Goal: Task Accomplishment & Management: Use online tool/utility

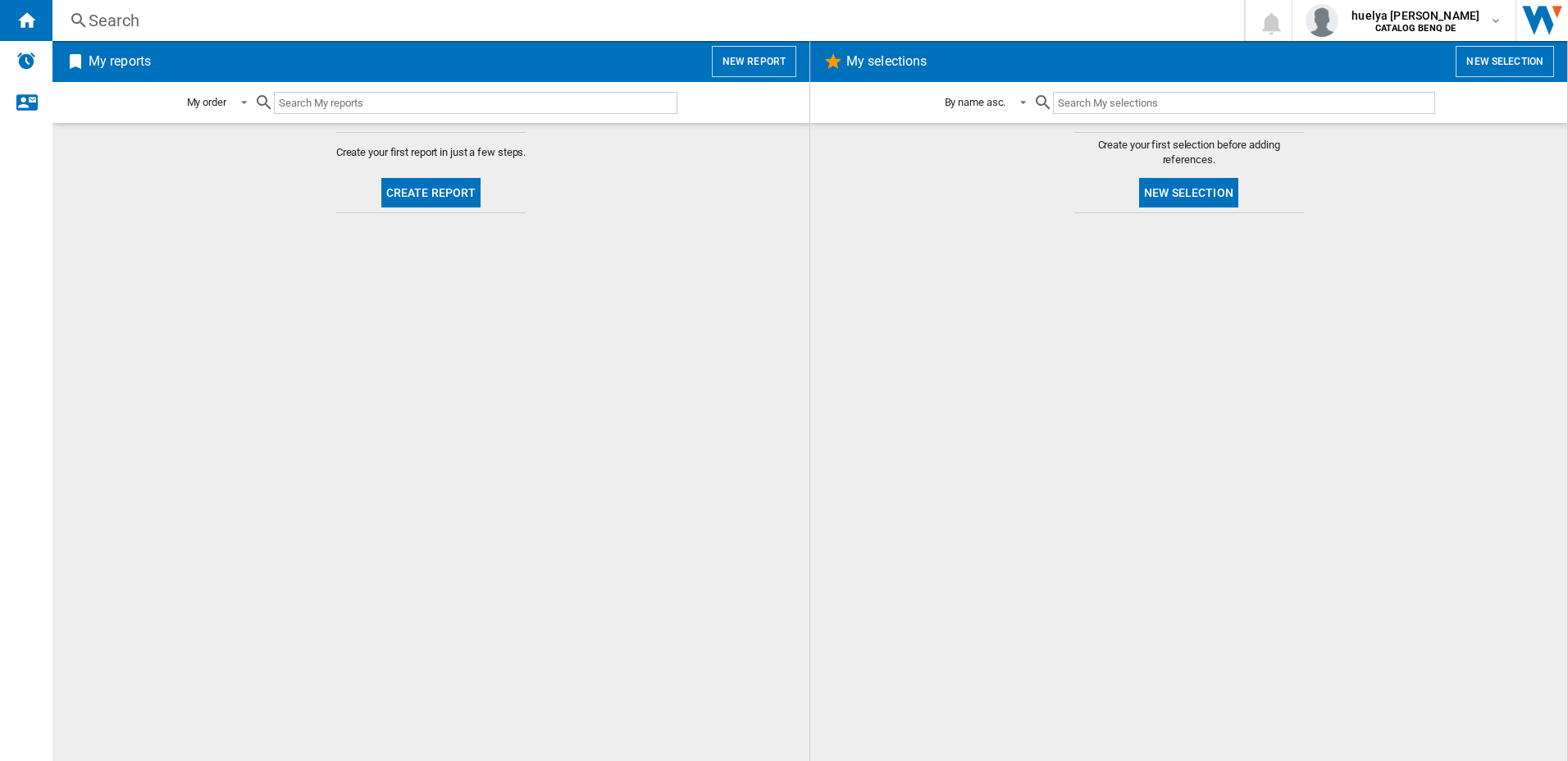
click at [309, 107] on input "text" at bounding box center [476, 102] width 404 height 22
type input "gv50"
drag, startPoint x: 269, startPoint y: 100, endPoint x: 259, endPoint y: 100, distance: 10.0
click at [259, 100] on md-icon at bounding box center [264, 102] width 20 height 20
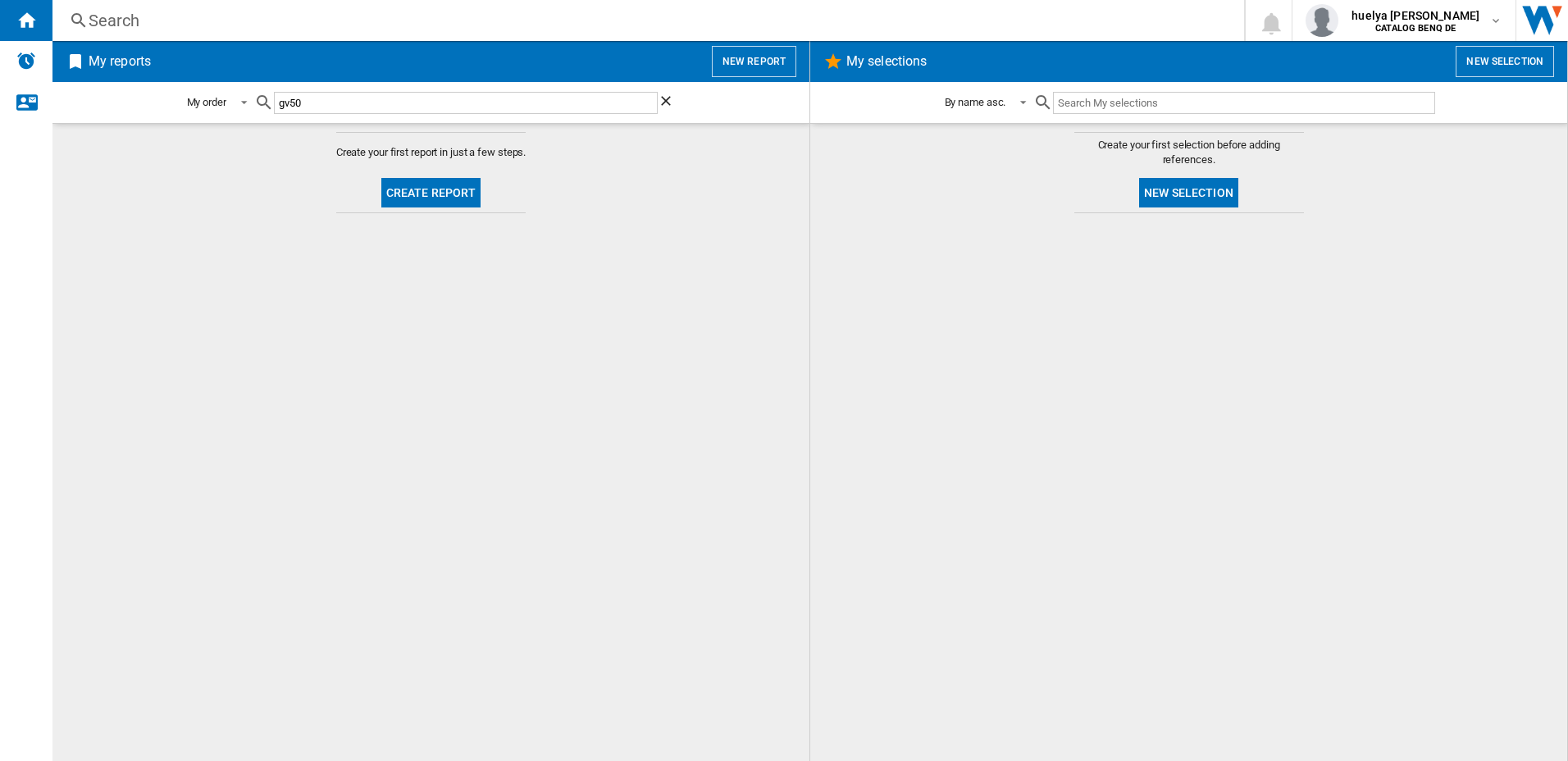
click at [451, 197] on button "Create report" at bounding box center [431, 193] width 100 height 30
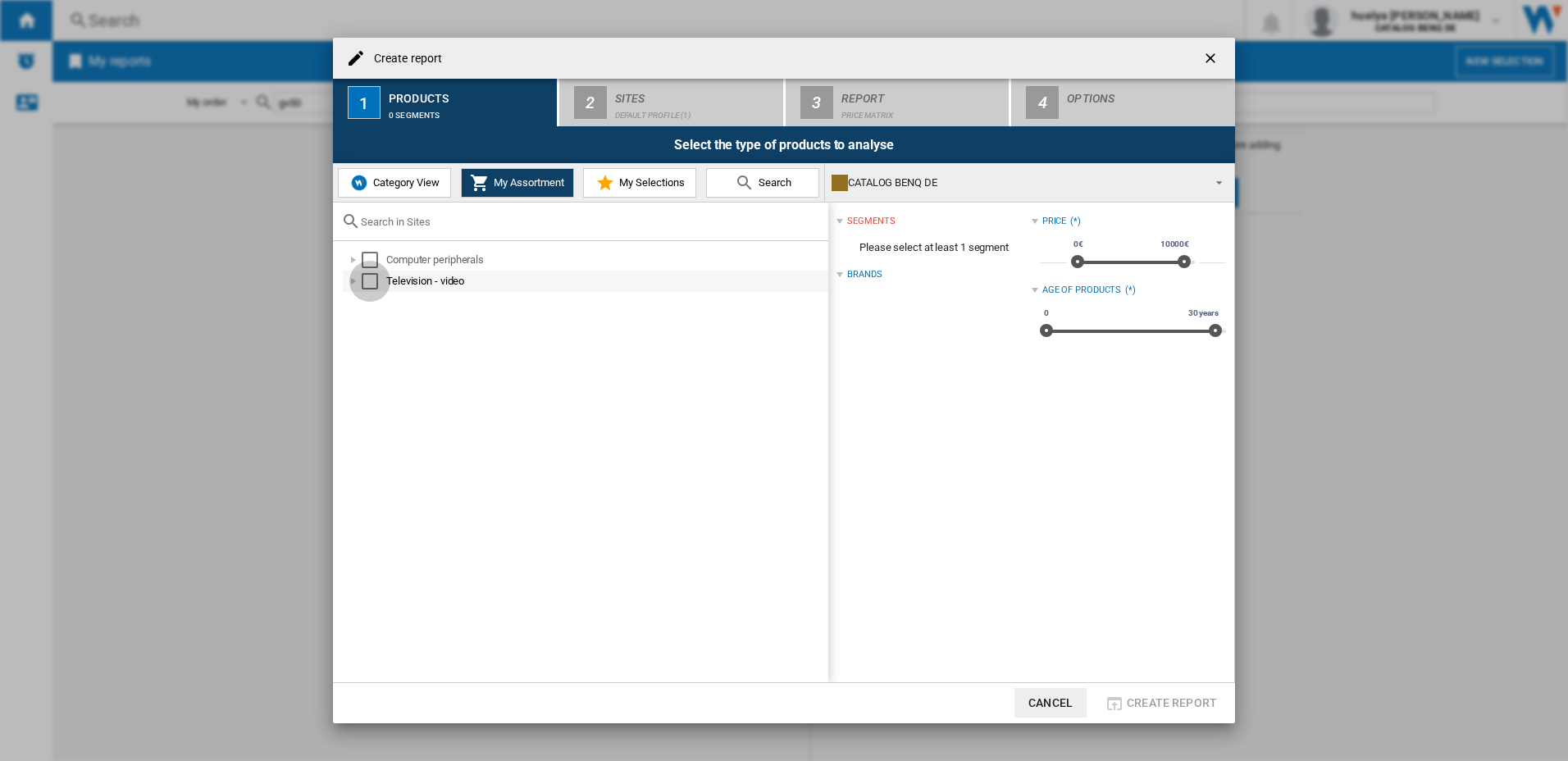
click at [369, 284] on div "Select" at bounding box center [370, 281] width 16 height 16
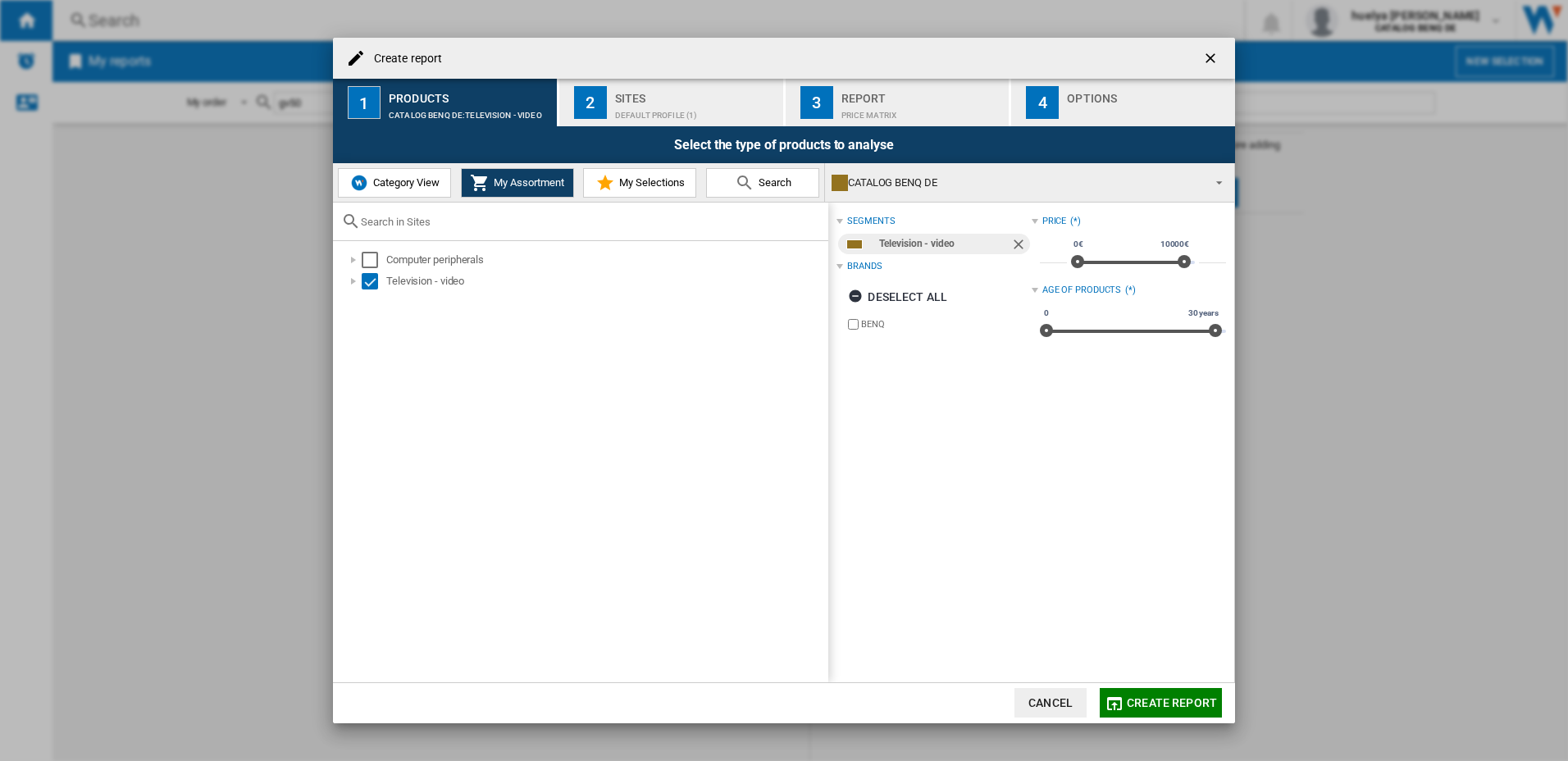
click at [647, 179] on span "My Selections" at bounding box center [650, 183] width 70 height 13
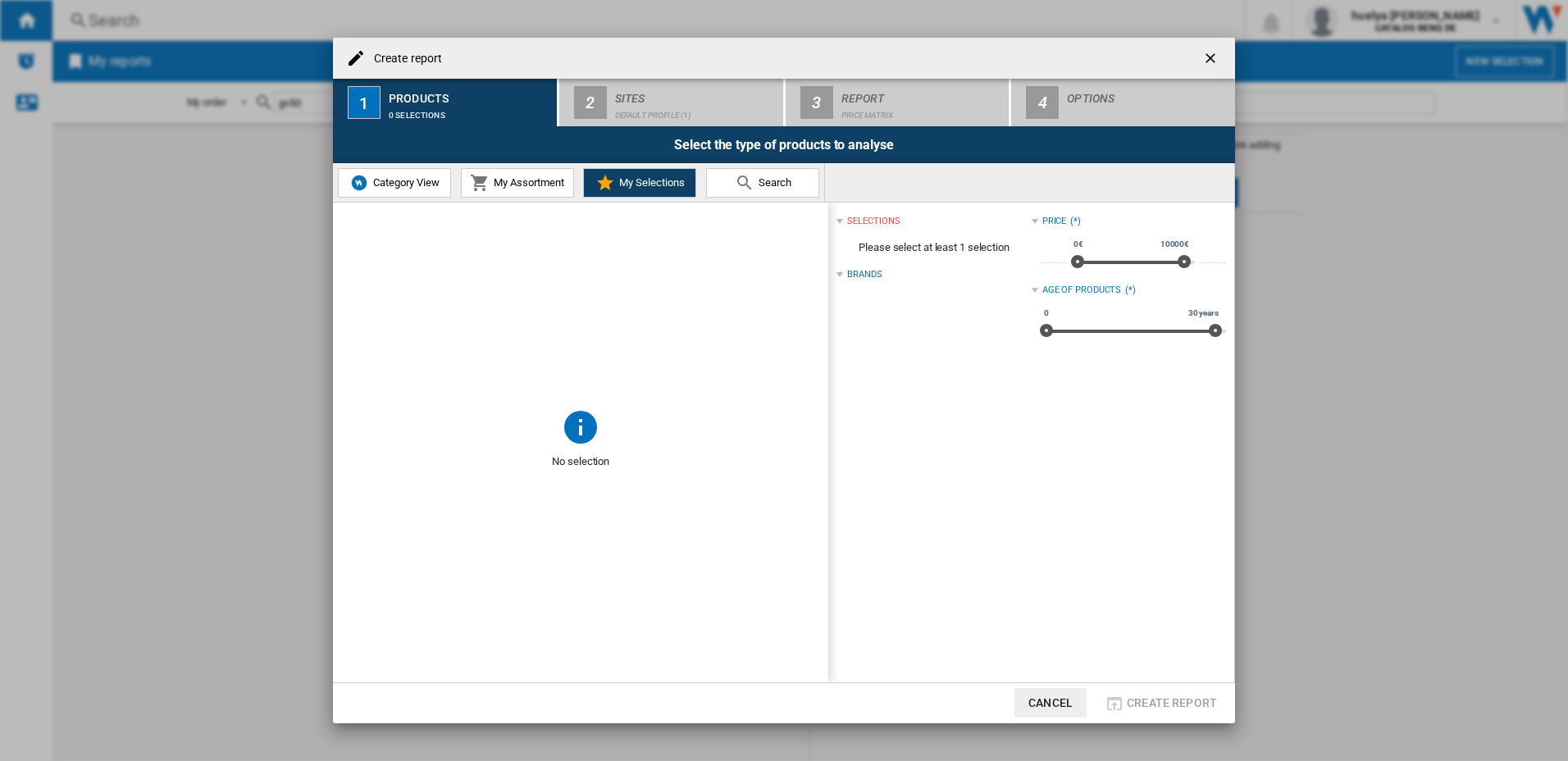
click at [516, 190] on button "My Assortment" at bounding box center [517, 183] width 113 height 30
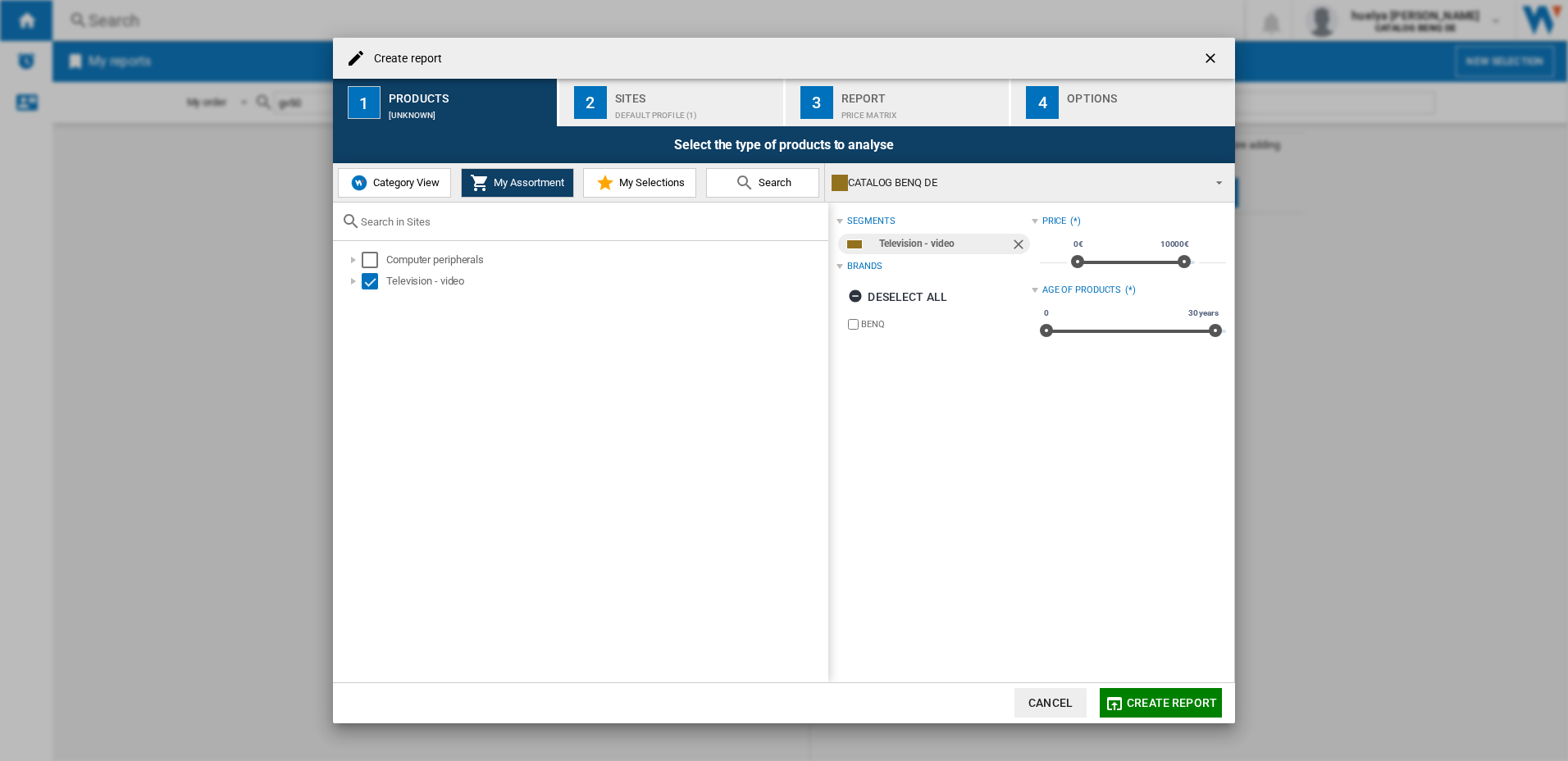
click at [411, 188] on span "Category View" at bounding box center [404, 183] width 71 height 13
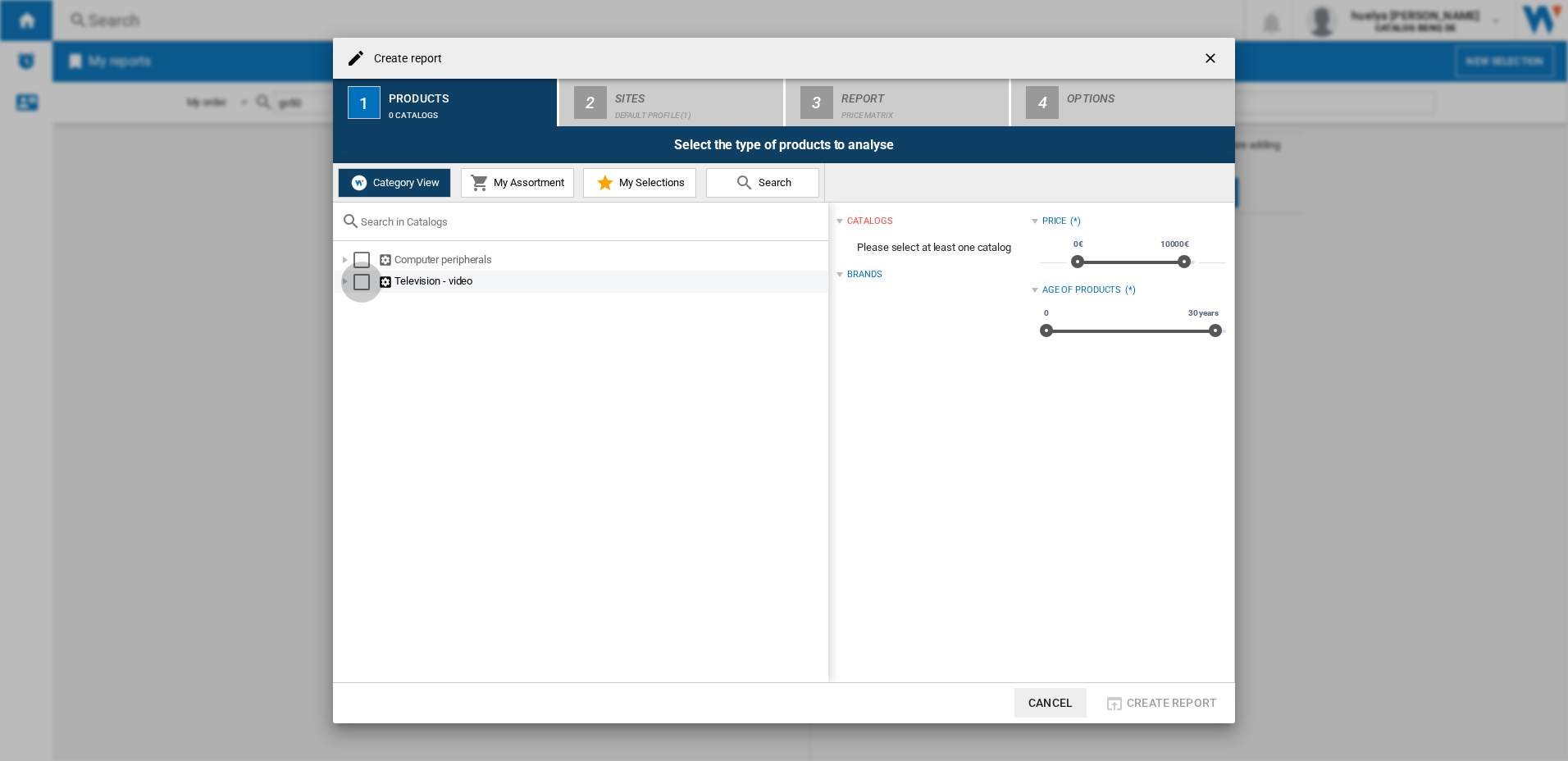
click at [363, 280] on div "Select" at bounding box center [362, 282] width 16 height 16
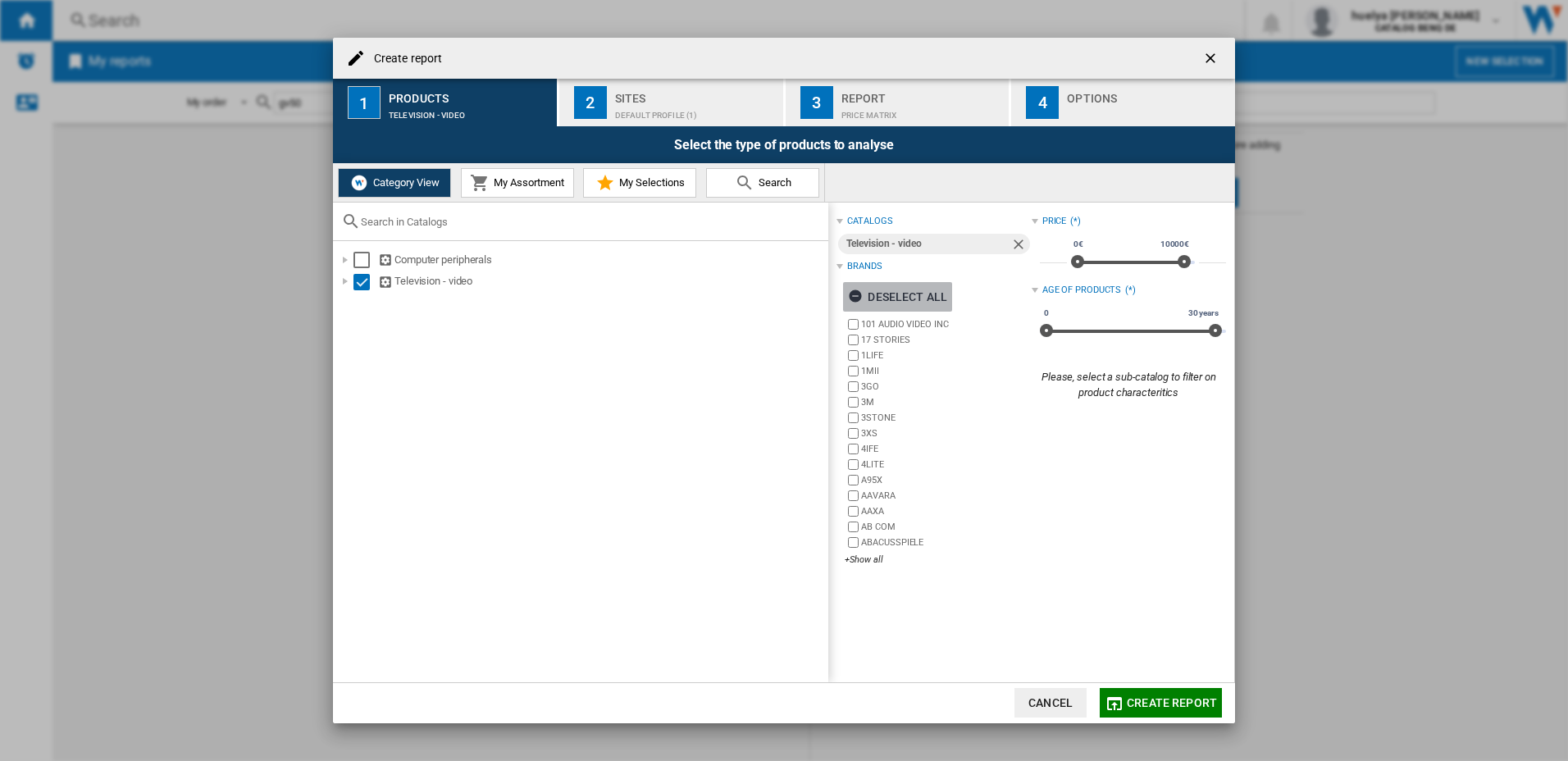
click at [858, 297] on ng-md-icon "button" at bounding box center [858, 299] width 20 height 20
click at [867, 556] on div "+Show all" at bounding box center [937, 560] width 186 height 13
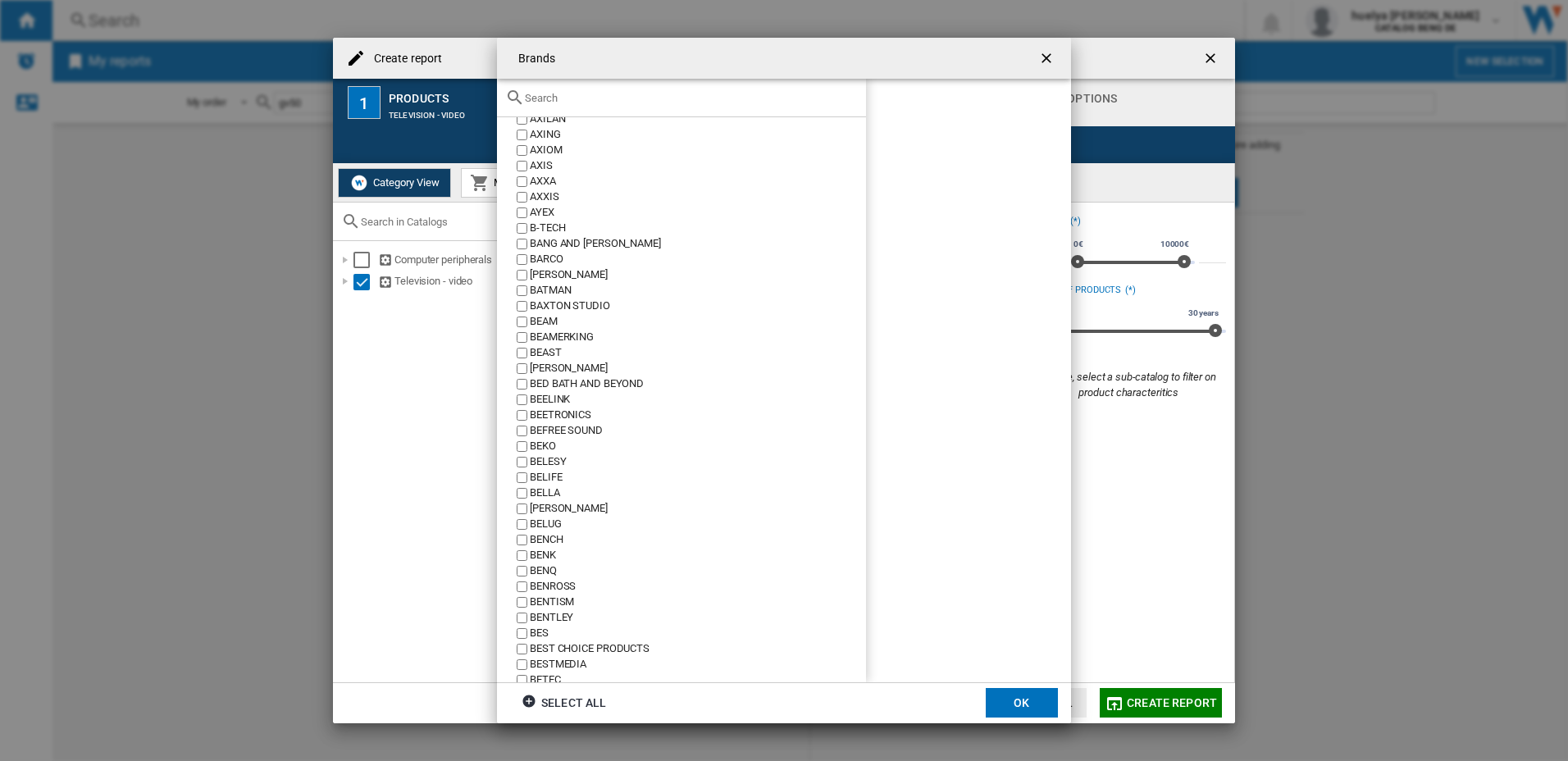
scroll to position [3639, 0]
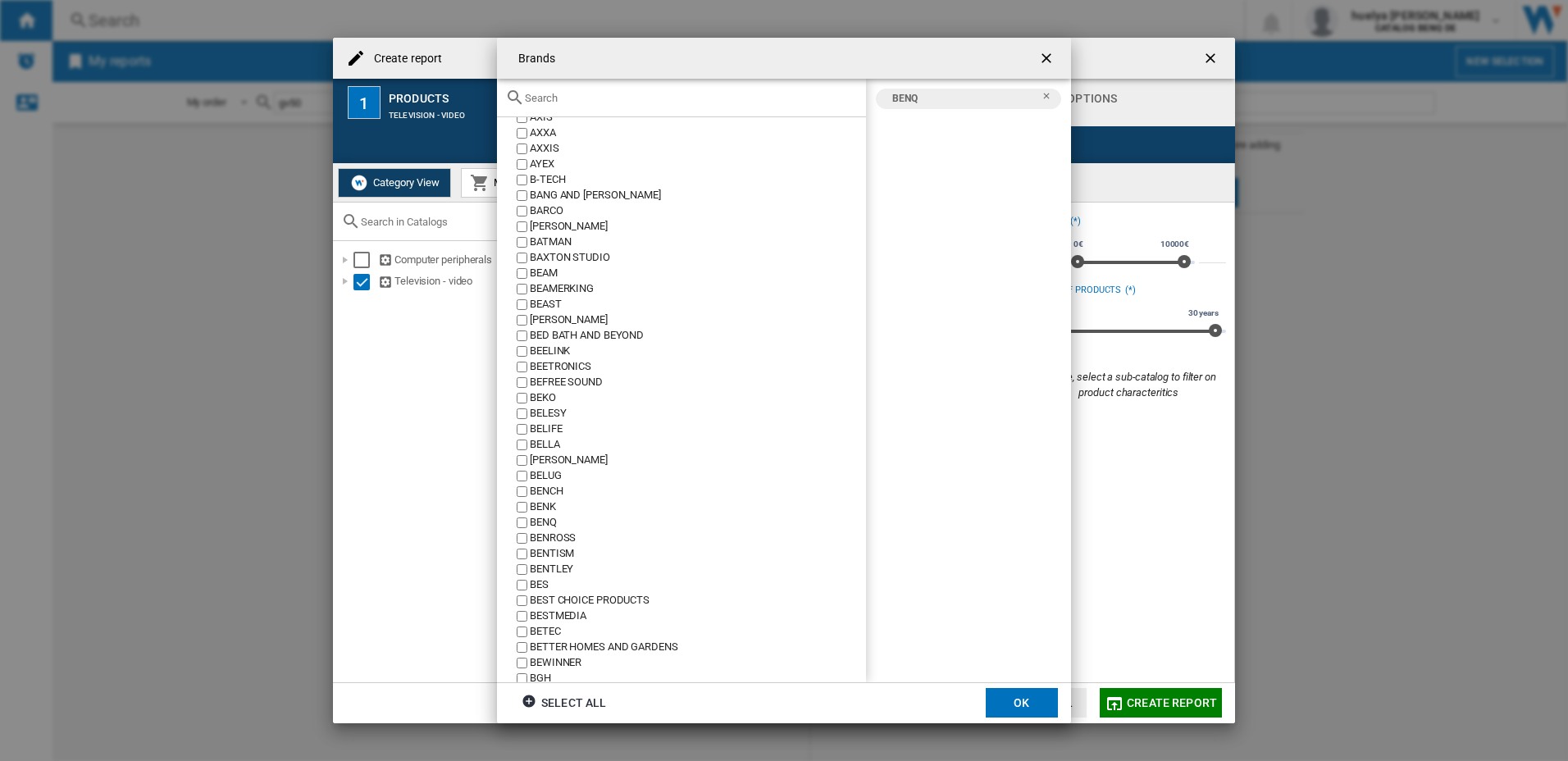
click at [1016, 706] on button "OK" at bounding box center [1022, 702] width 72 height 30
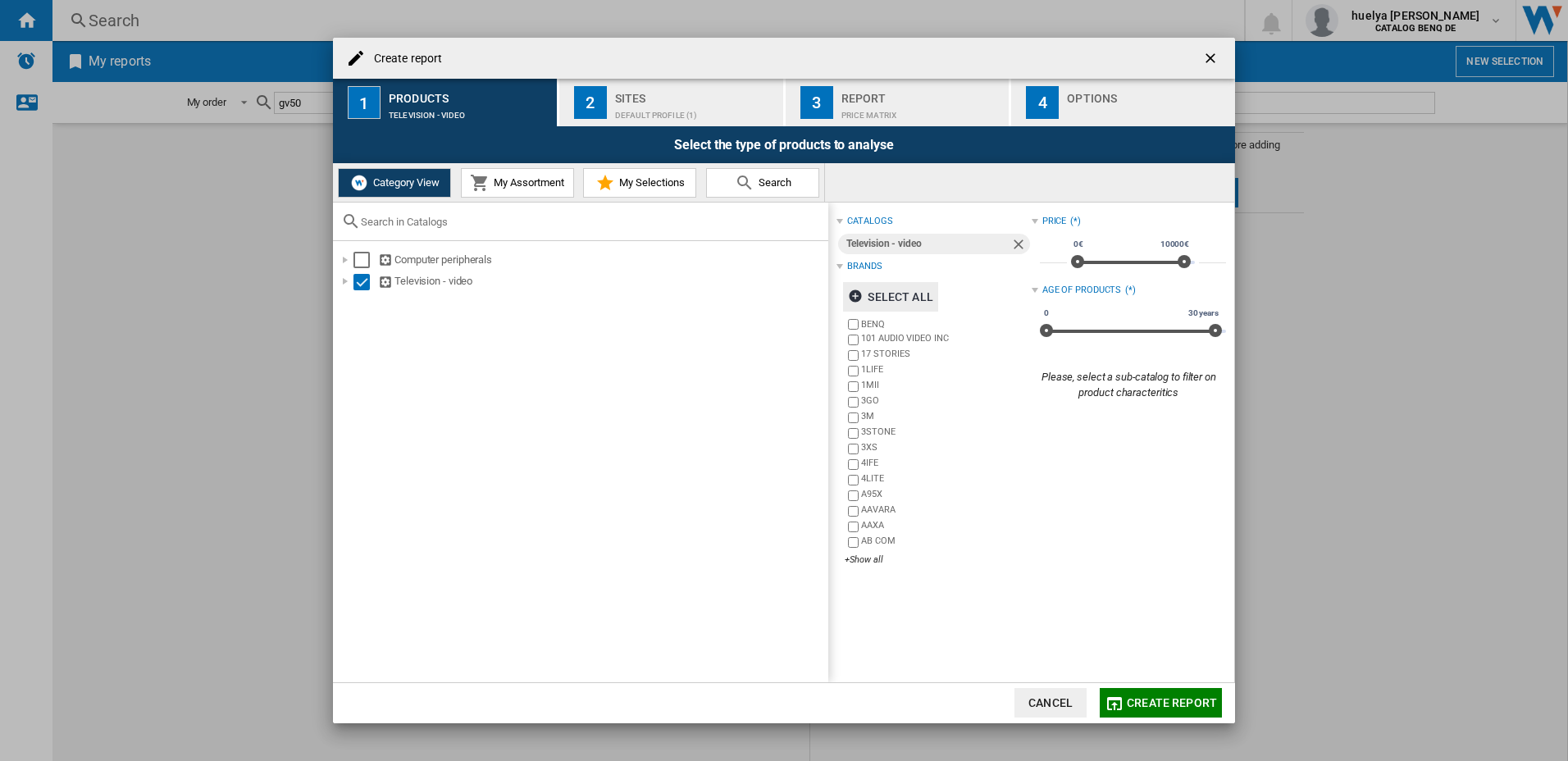
click at [520, 189] on button "My Assortment" at bounding box center [517, 183] width 113 height 30
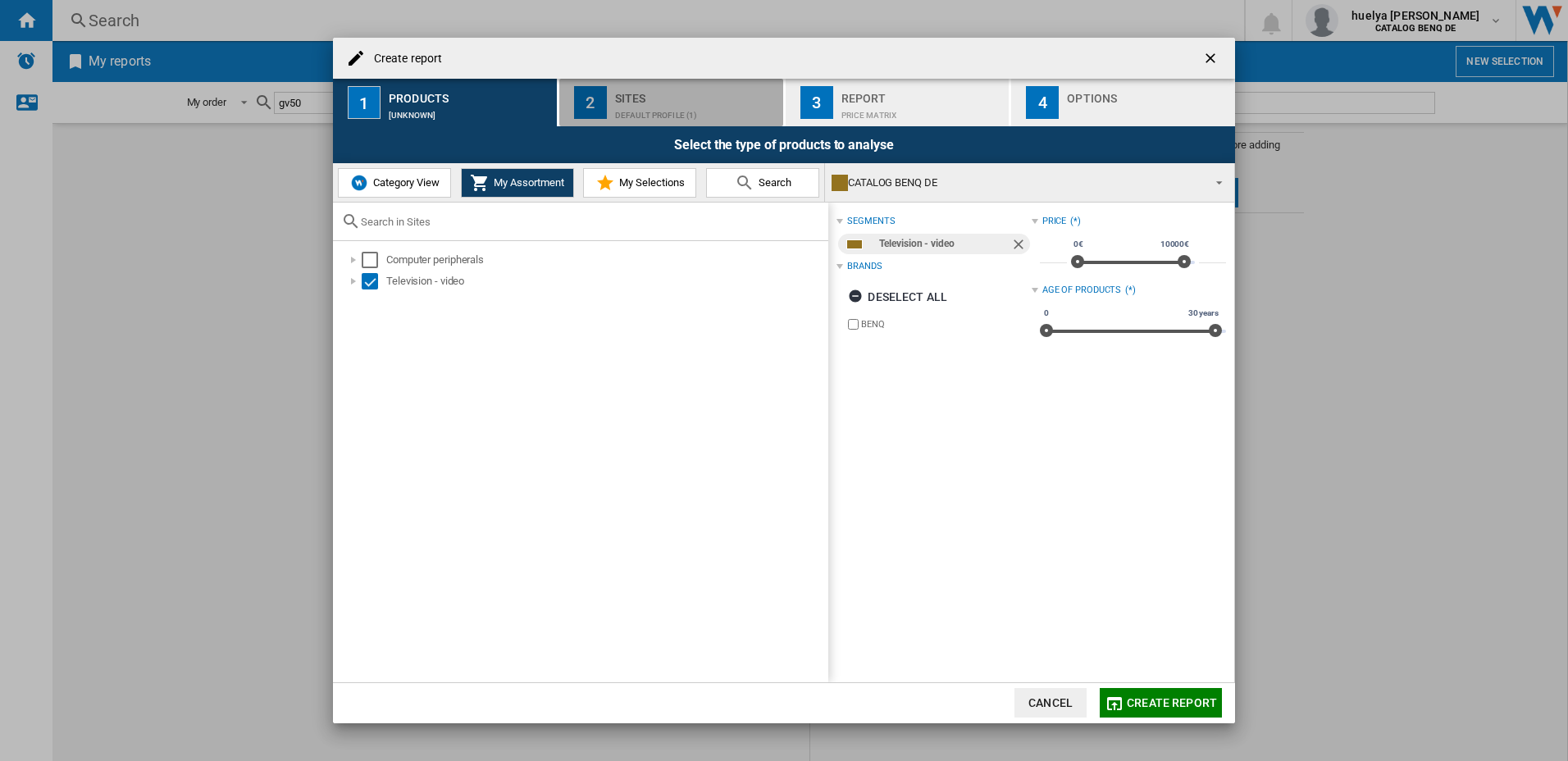
click at [664, 106] on div "Default profile (1)" at bounding box center [696, 110] width 162 height 17
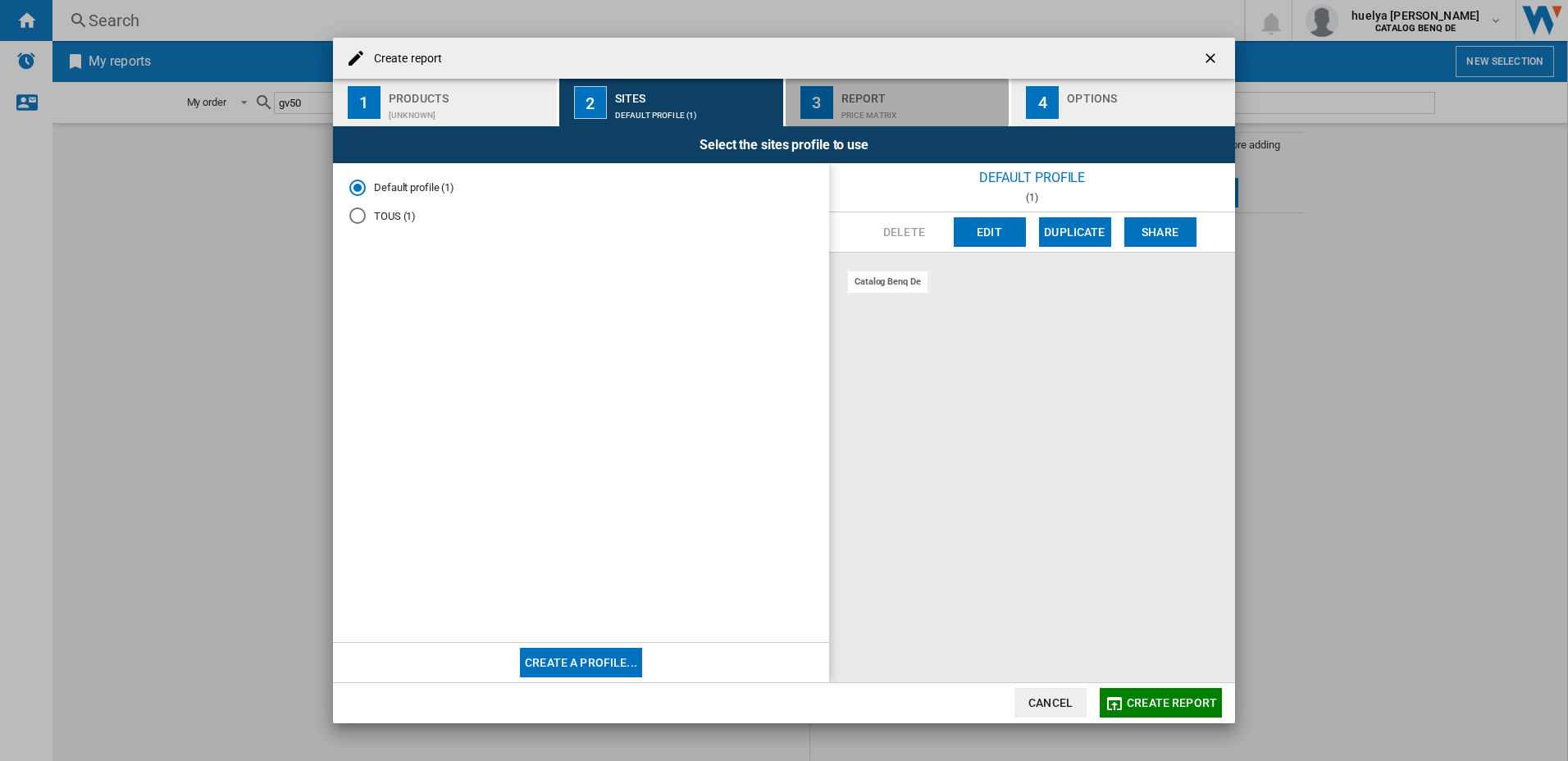
click at [948, 106] on div "Price Matrix" at bounding box center [922, 110] width 162 height 17
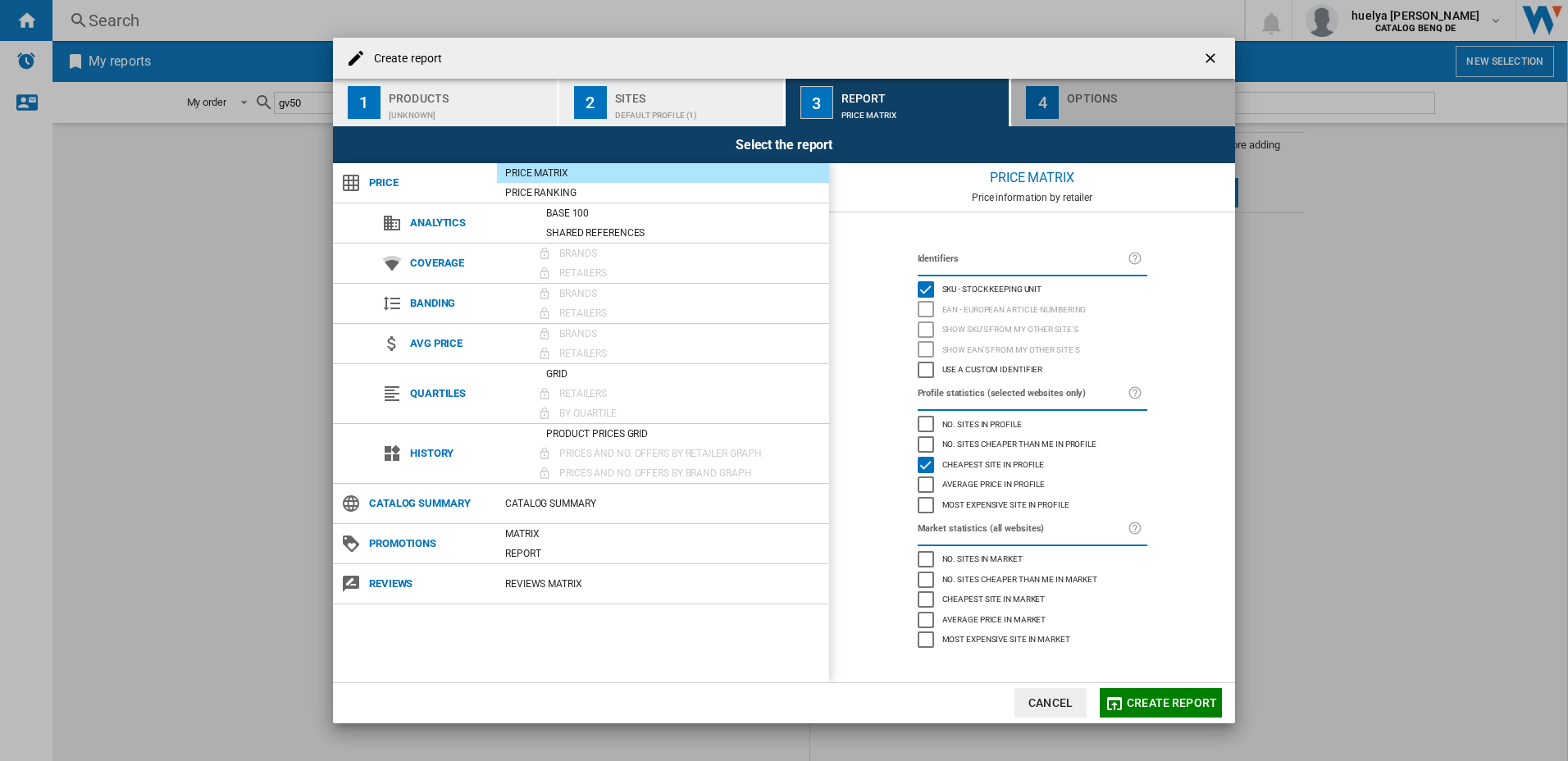
click at [1066, 110] on button "4 Options" at bounding box center [1122, 102] width 223 height 48
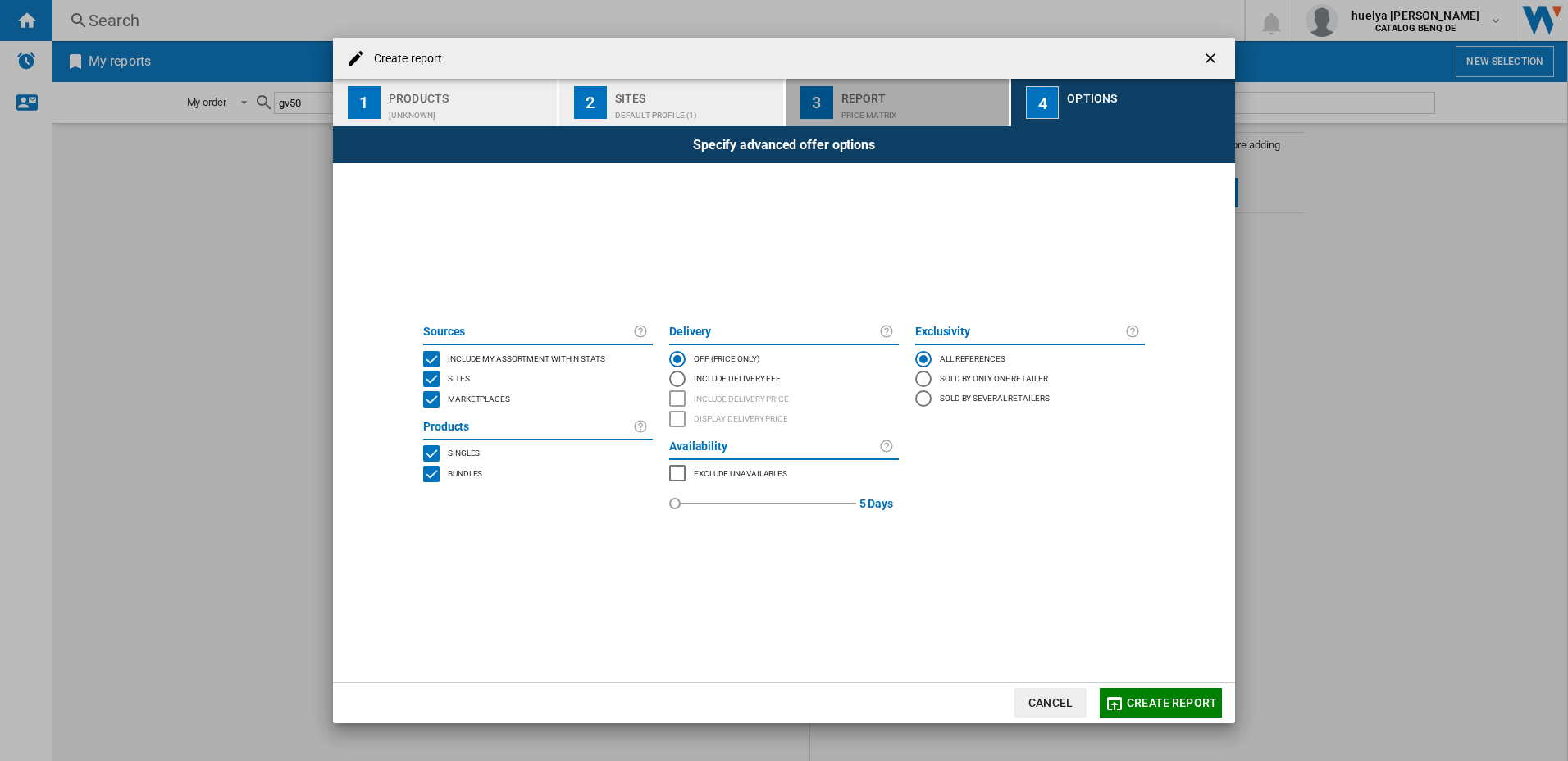
click at [894, 90] on div "Report" at bounding box center [922, 93] width 162 height 17
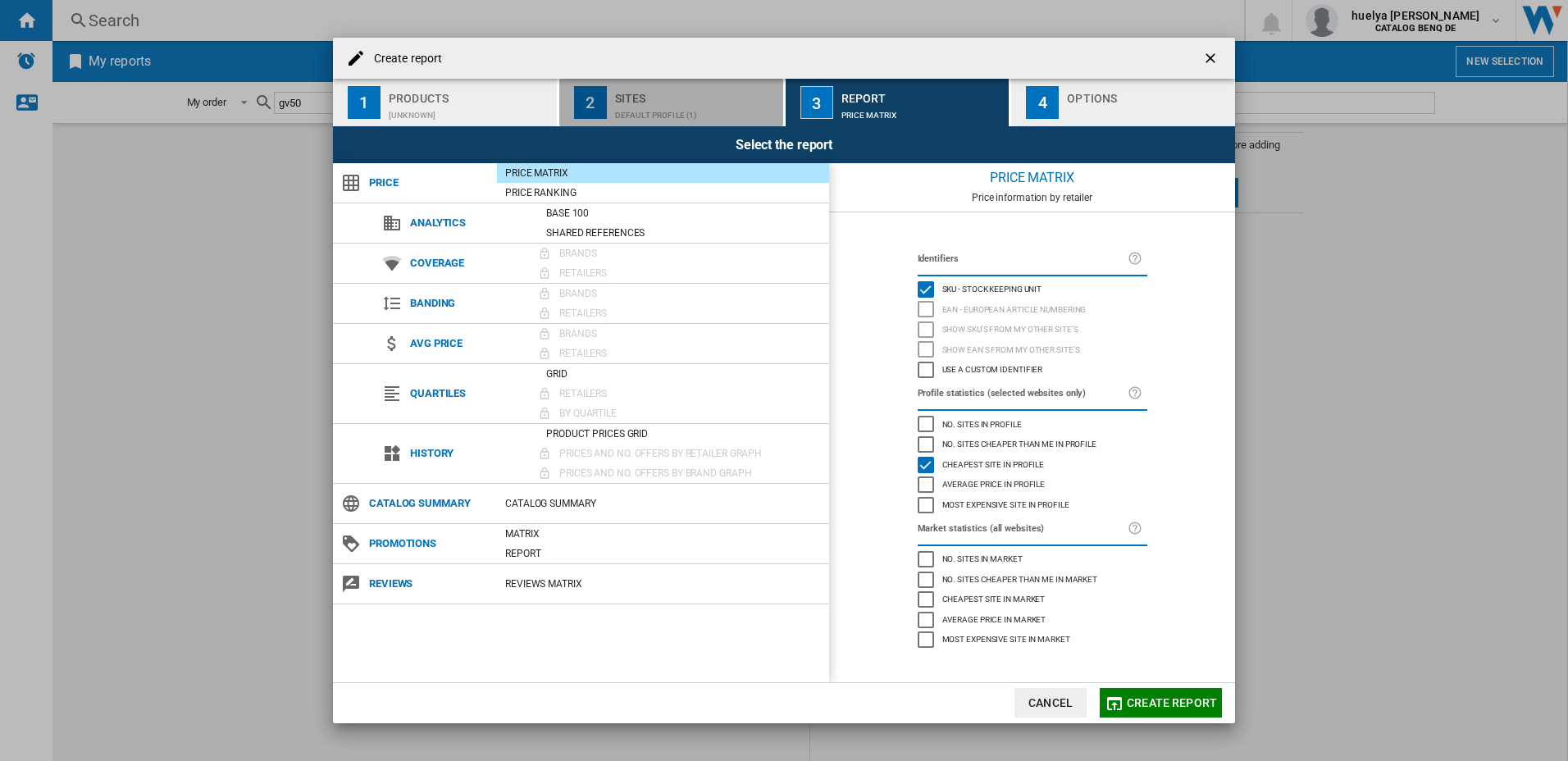
click at [721, 86] on div "Sites" at bounding box center [696, 93] width 162 height 17
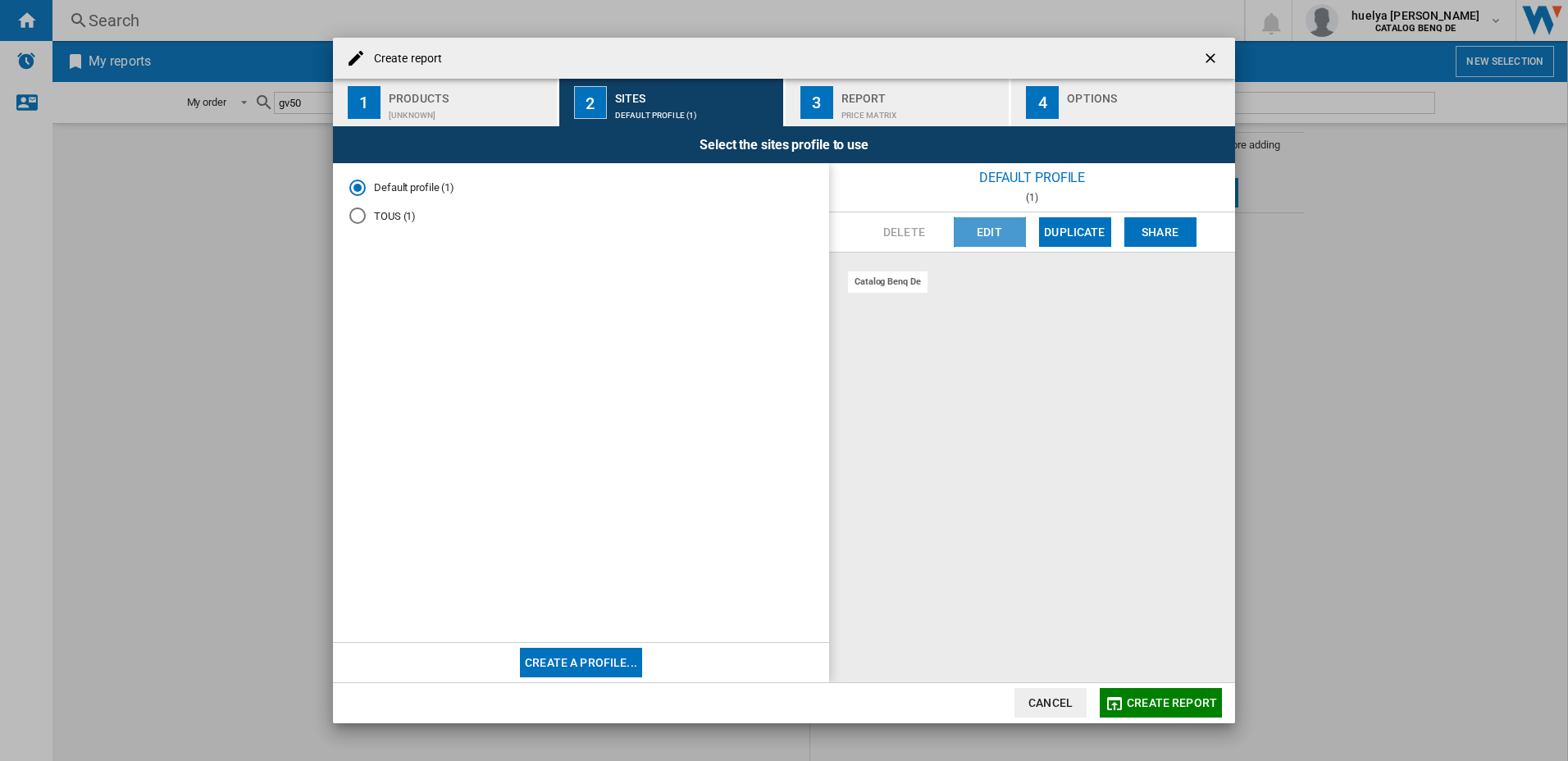
click at [985, 241] on button "Edit" at bounding box center [990, 232] width 72 height 30
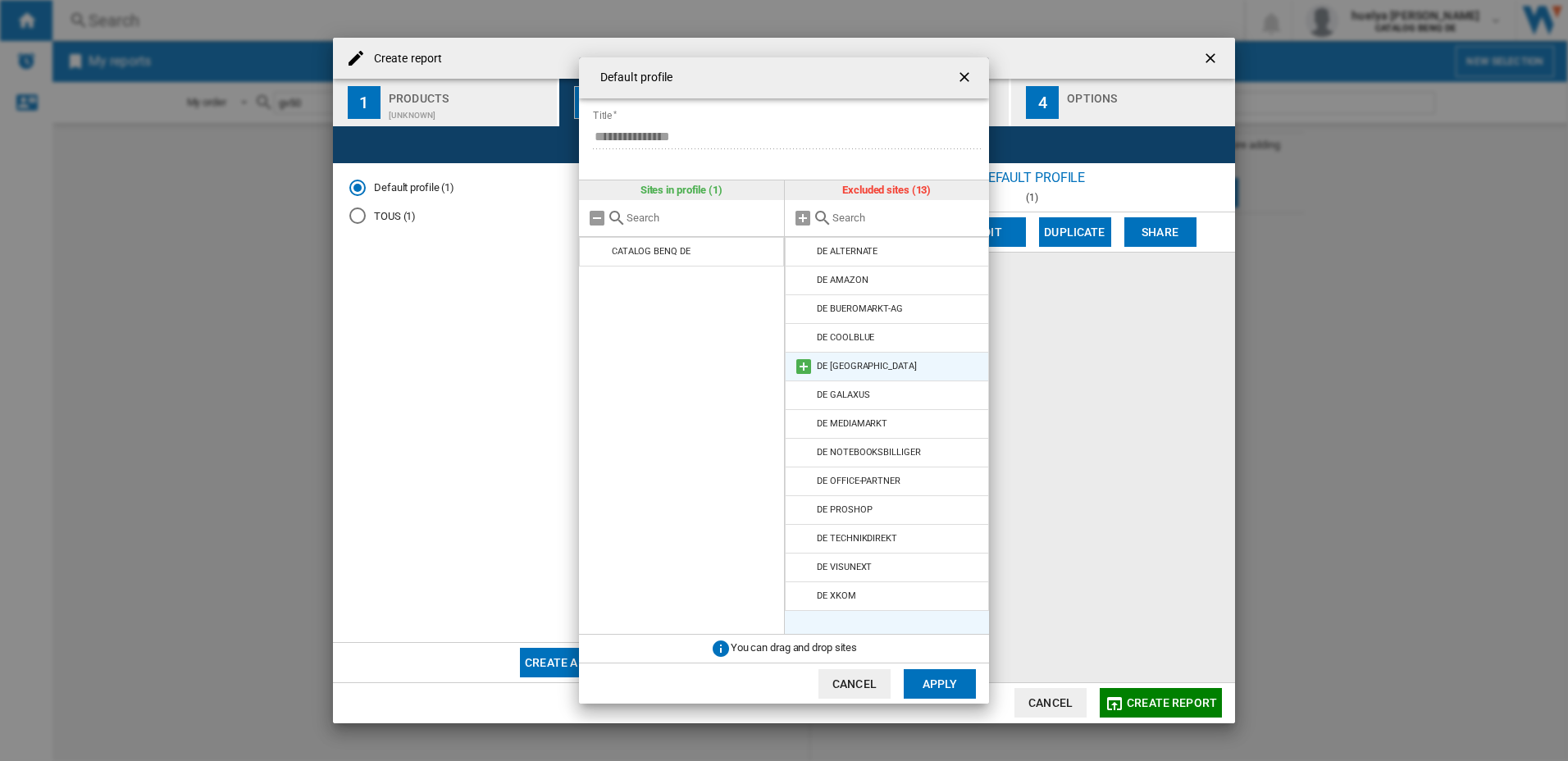
click at [859, 364] on div "DE [GEOGRAPHIC_DATA]" at bounding box center [867, 366] width 100 height 11
click at [857, 394] on div "DE GALAXUS" at bounding box center [843, 395] width 52 height 11
click at [803, 365] on md-icon at bounding box center [803, 366] width 20 height 20
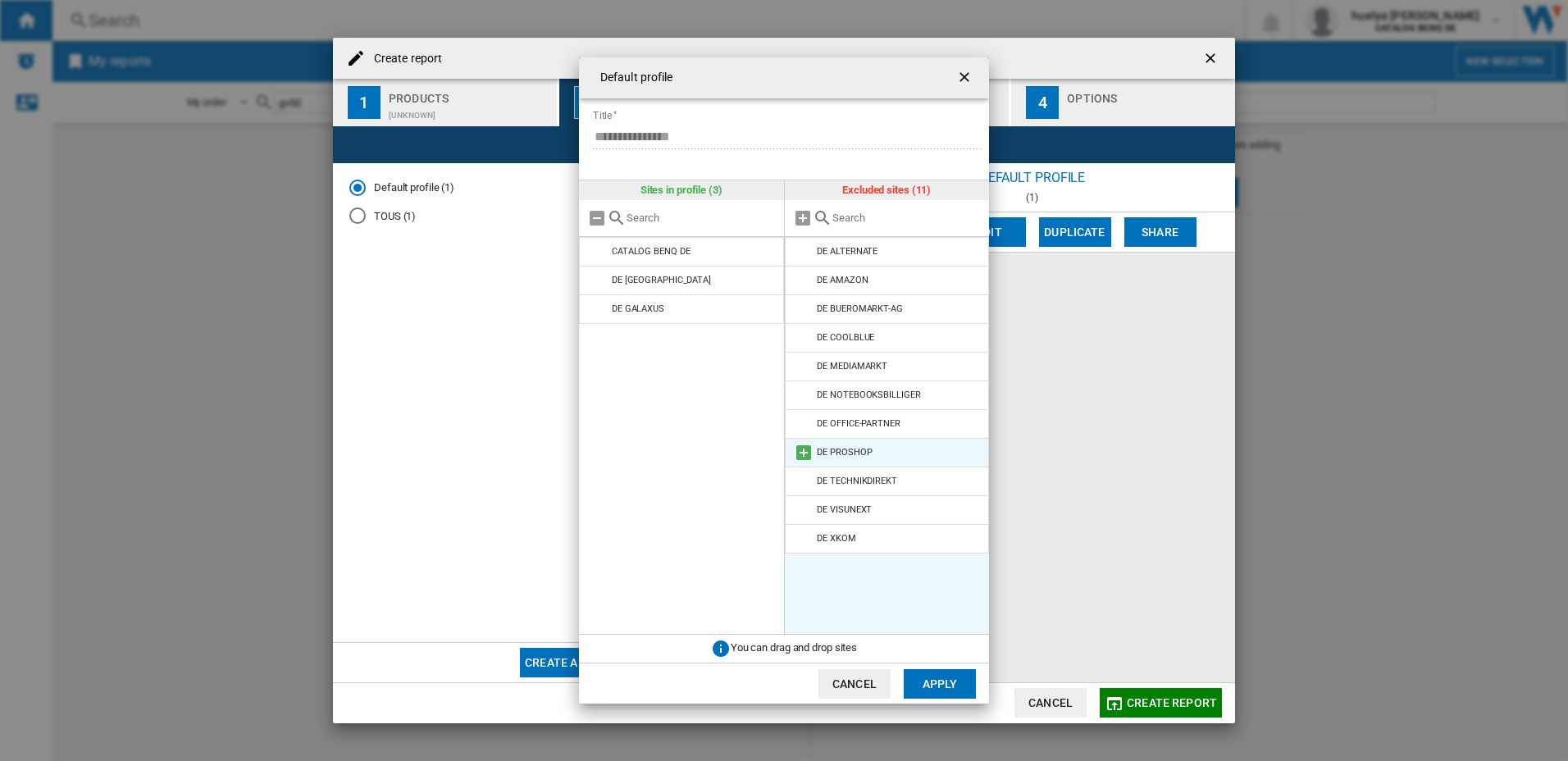
click at [800, 456] on md-icon at bounding box center [803, 452] width 20 height 20
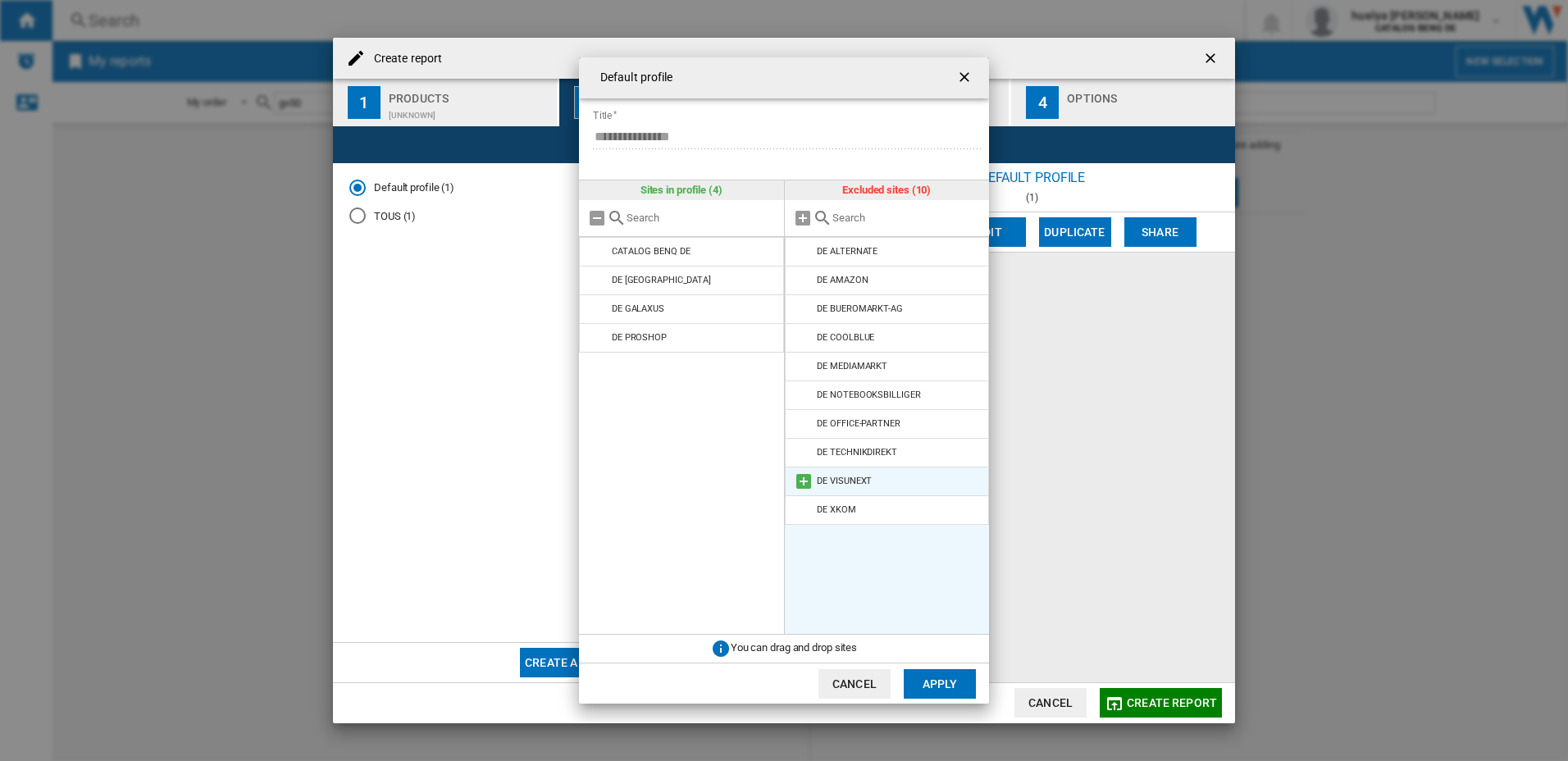
click at [802, 485] on md-icon at bounding box center [803, 481] width 20 height 20
click at [797, 433] on md-icon at bounding box center [803, 424] width 20 height 20
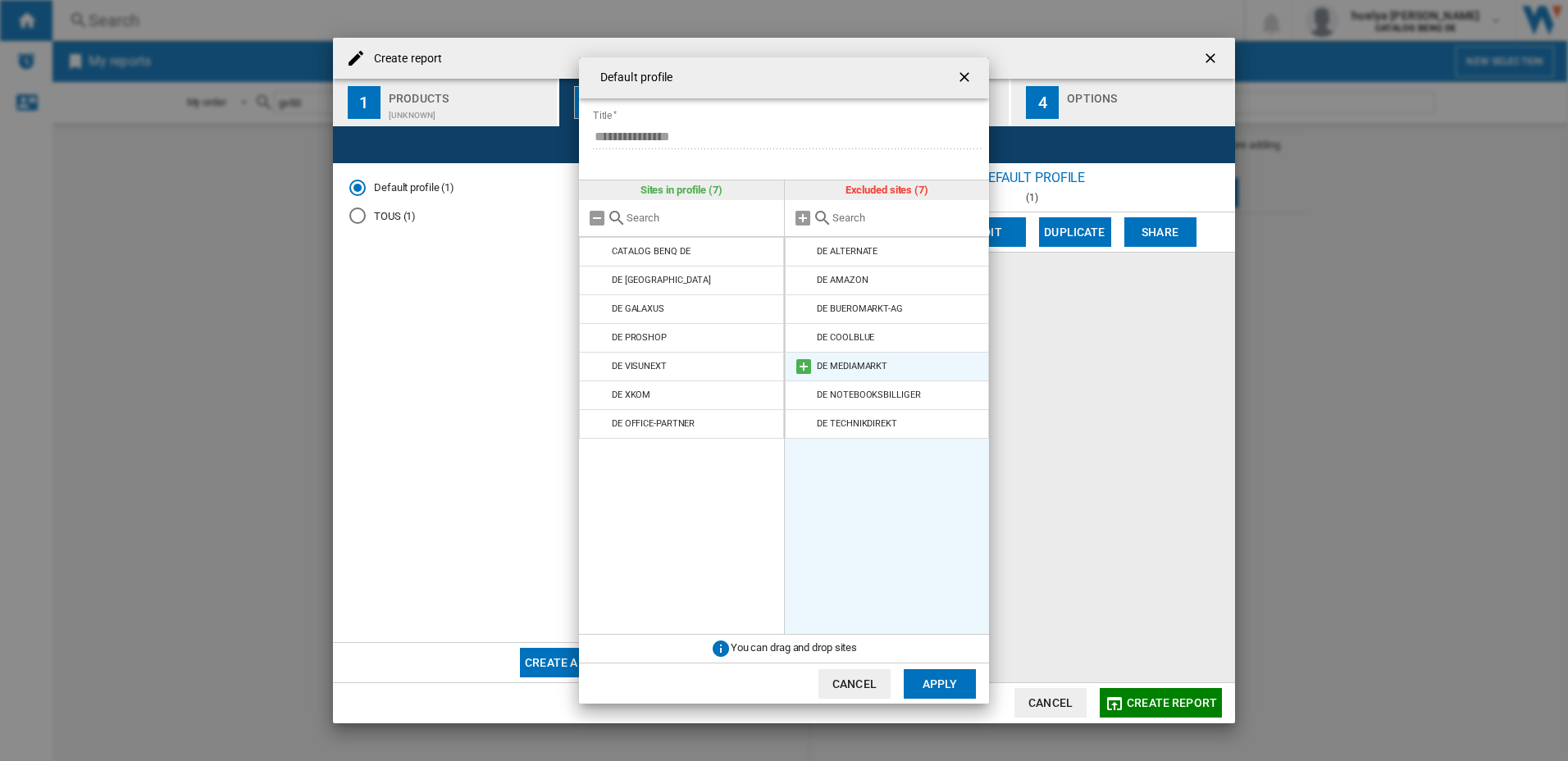
click at [806, 363] on md-icon at bounding box center [803, 366] width 20 height 20
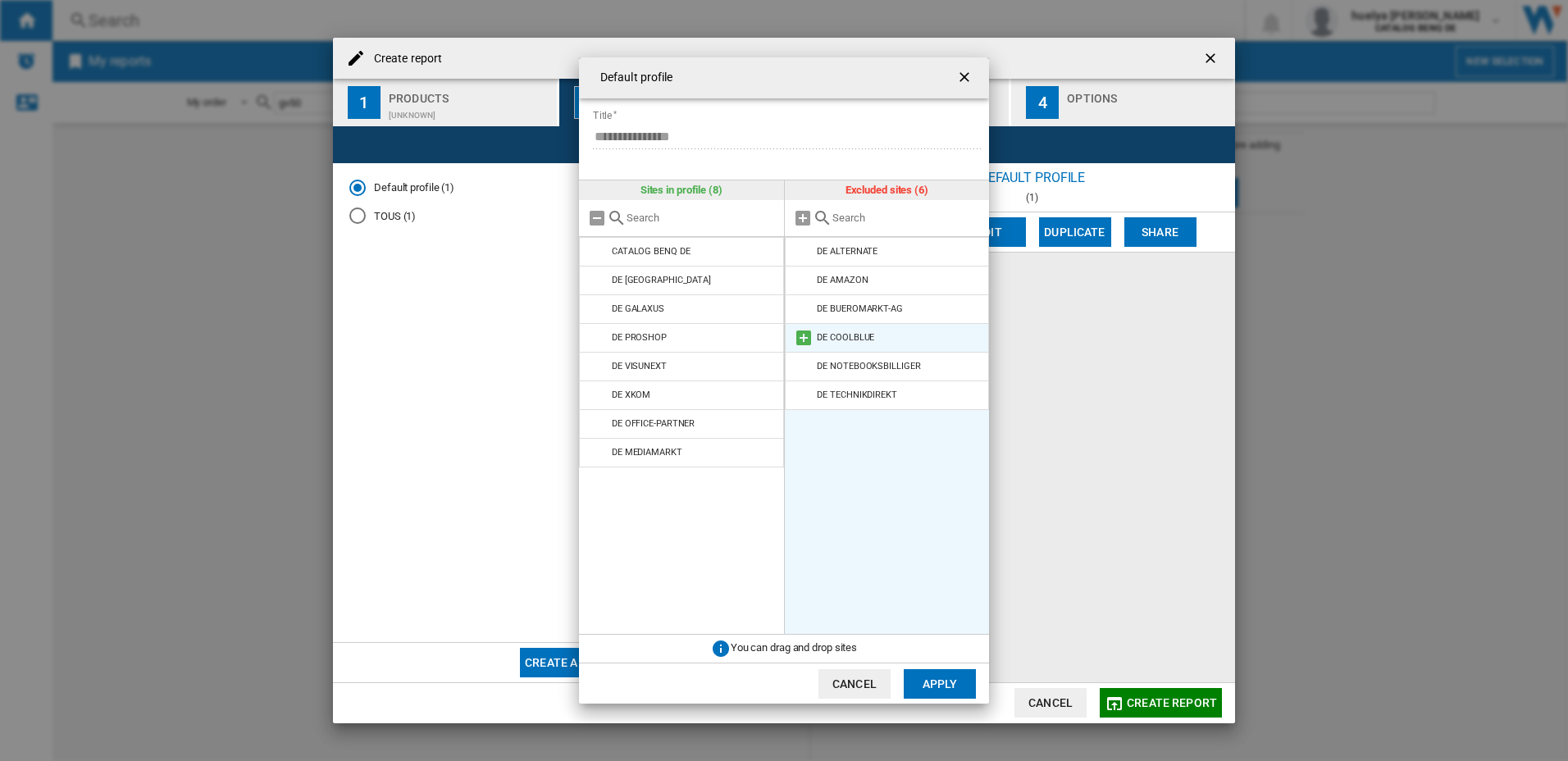
click at [812, 337] on md-icon at bounding box center [803, 338] width 20 height 20
click at [809, 312] on md-icon at bounding box center [803, 309] width 20 height 20
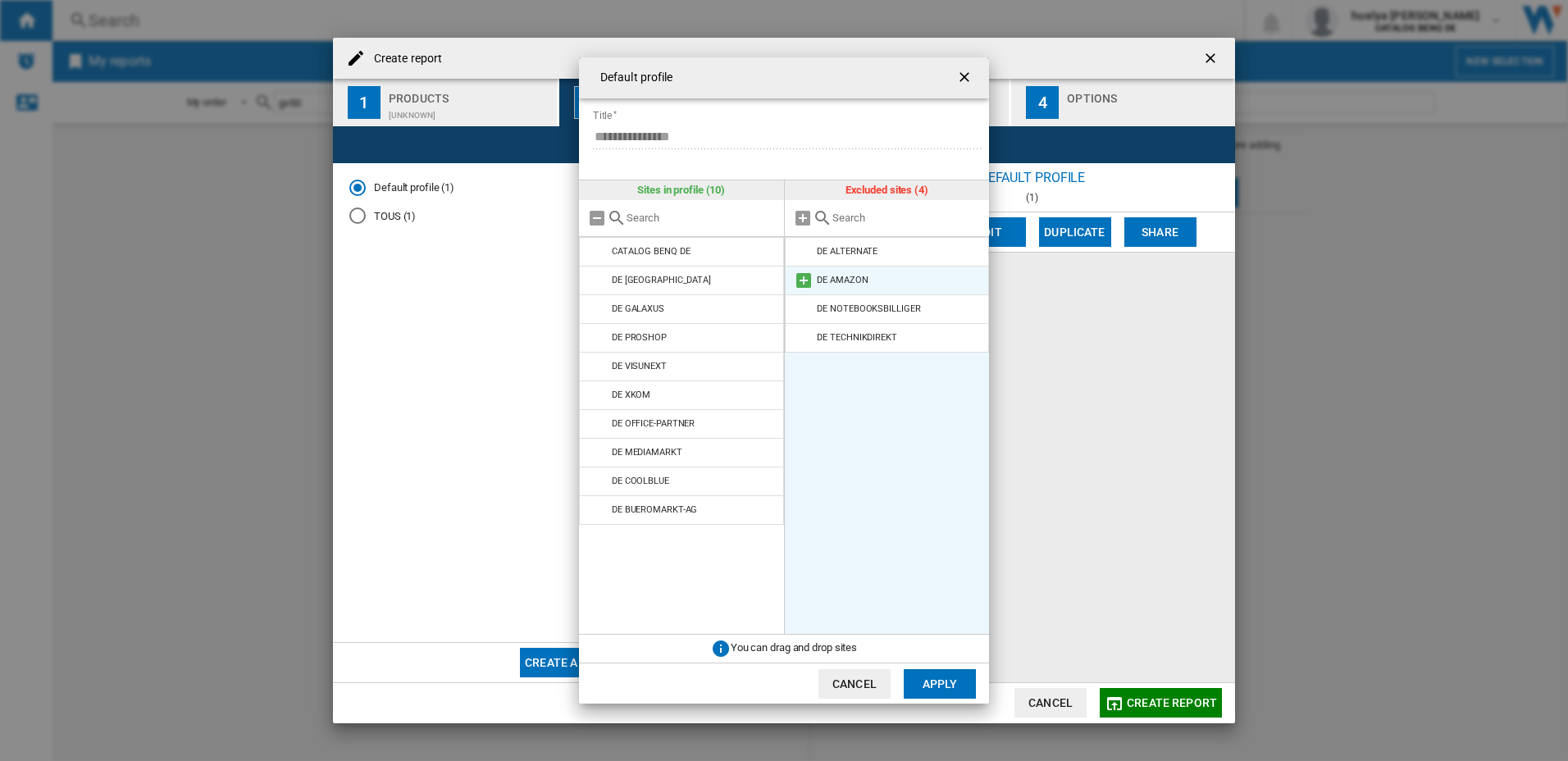
click at [805, 281] on md-icon at bounding box center [803, 281] width 20 height 20
click at [800, 311] on md-icon at bounding box center [803, 309] width 20 height 20
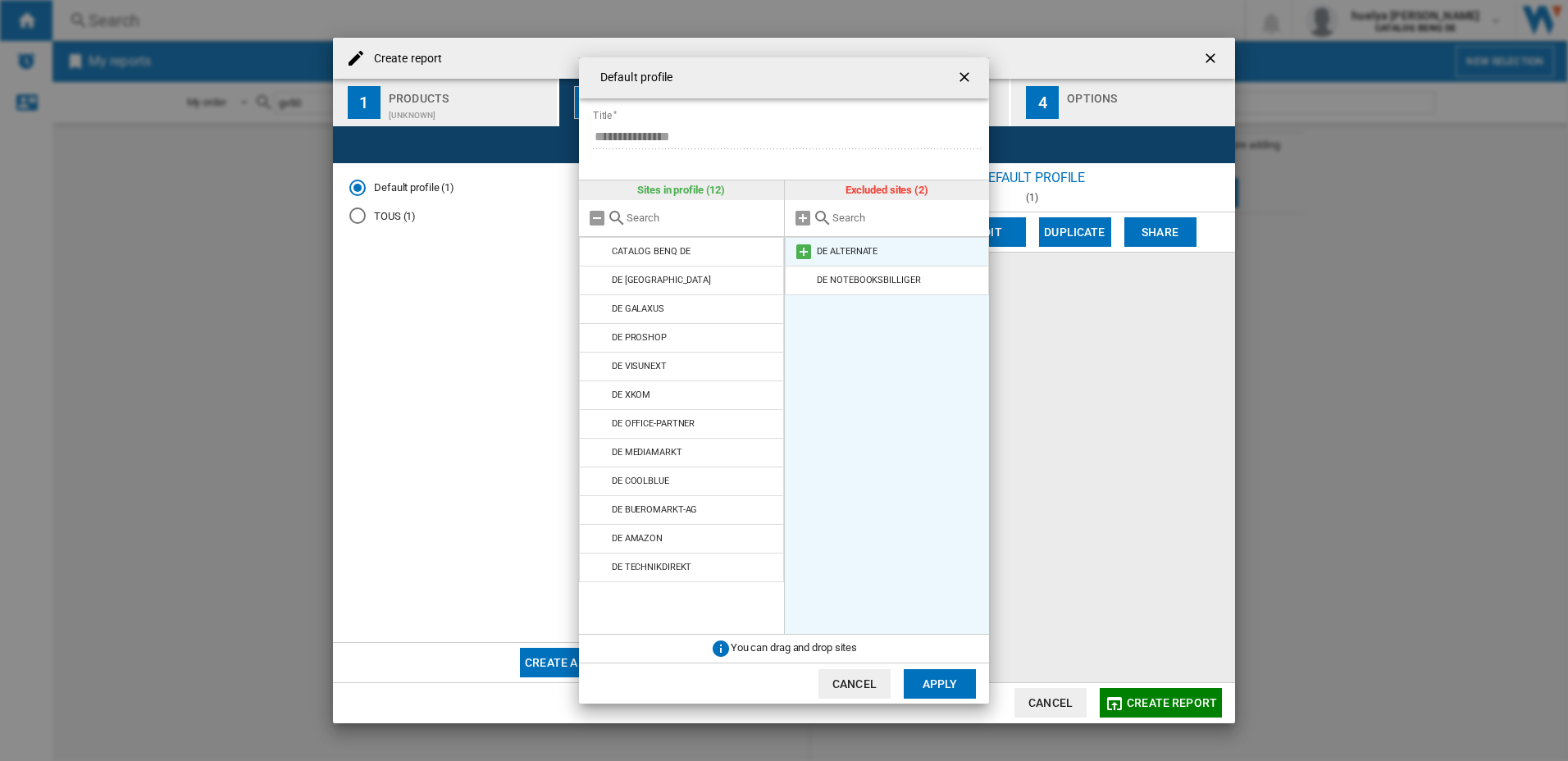
click at [807, 252] on md-icon at bounding box center [803, 252] width 20 height 20
click at [932, 675] on button "Apply" at bounding box center [940, 683] width 72 height 30
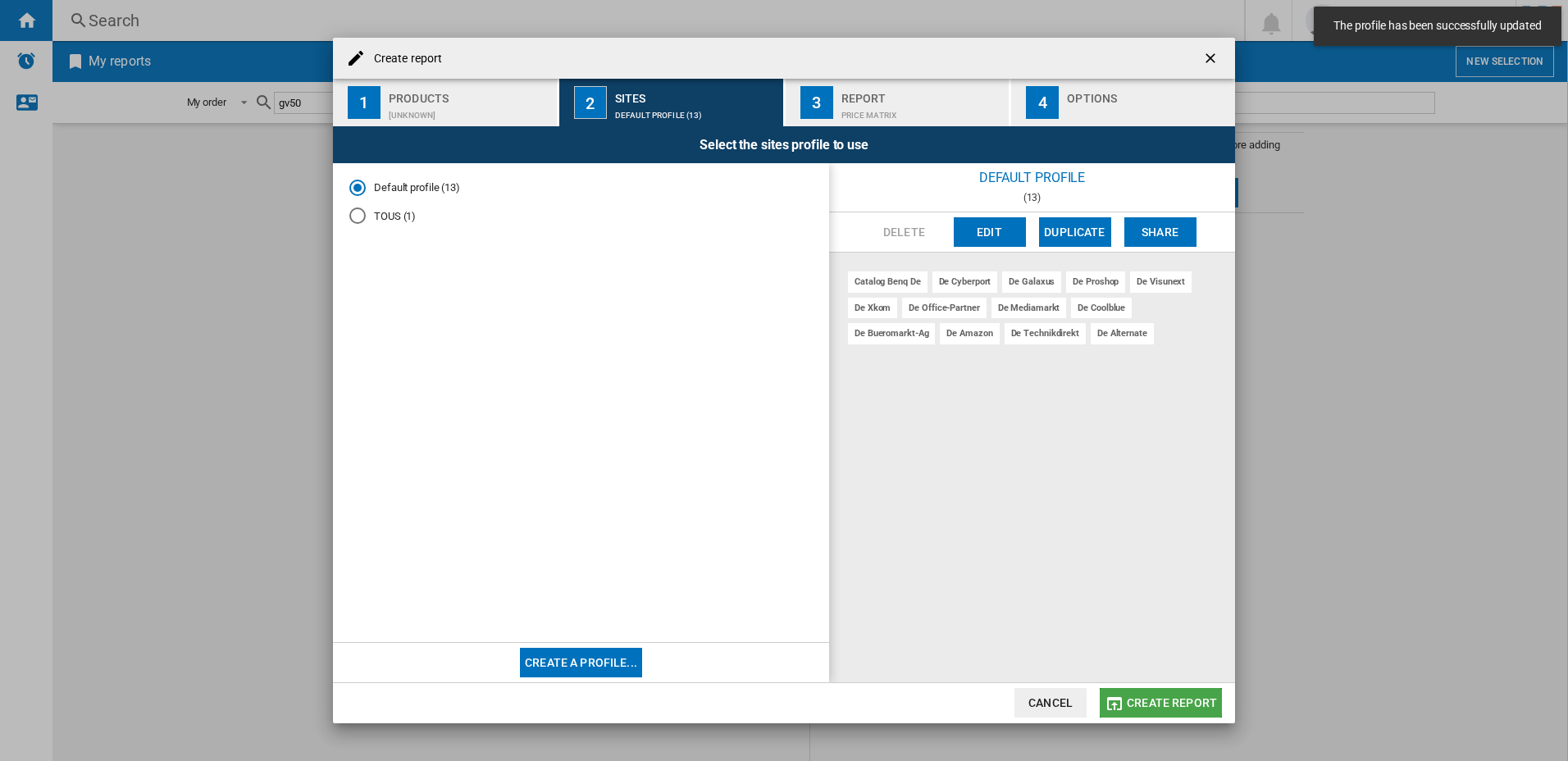
click at [1177, 698] on span "Create report" at bounding box center [1172, 702] width 90 height 13
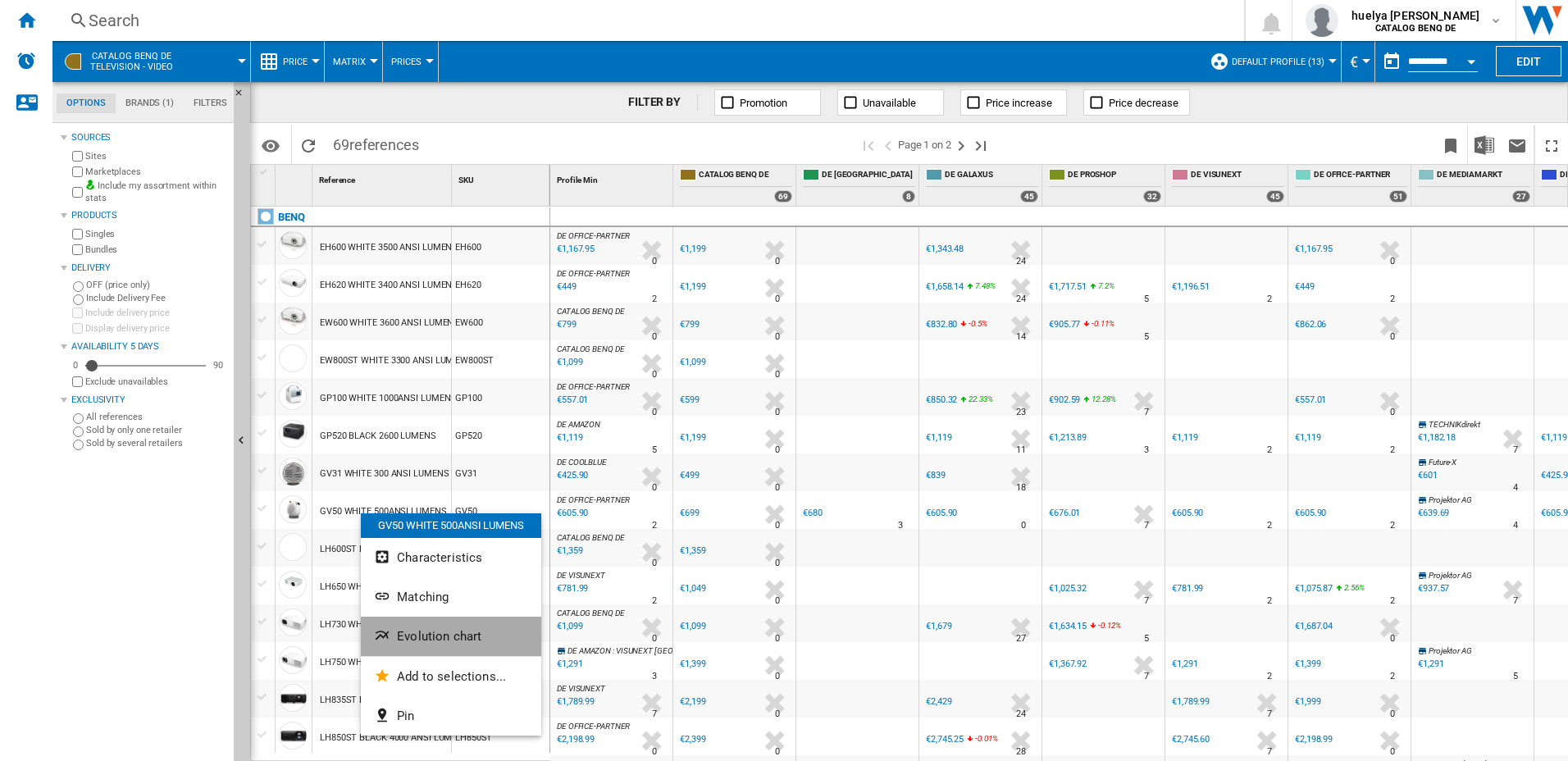
click at [447, 641] on span "Evolution chart" at bounding box center [439, 636] width 84 height 14
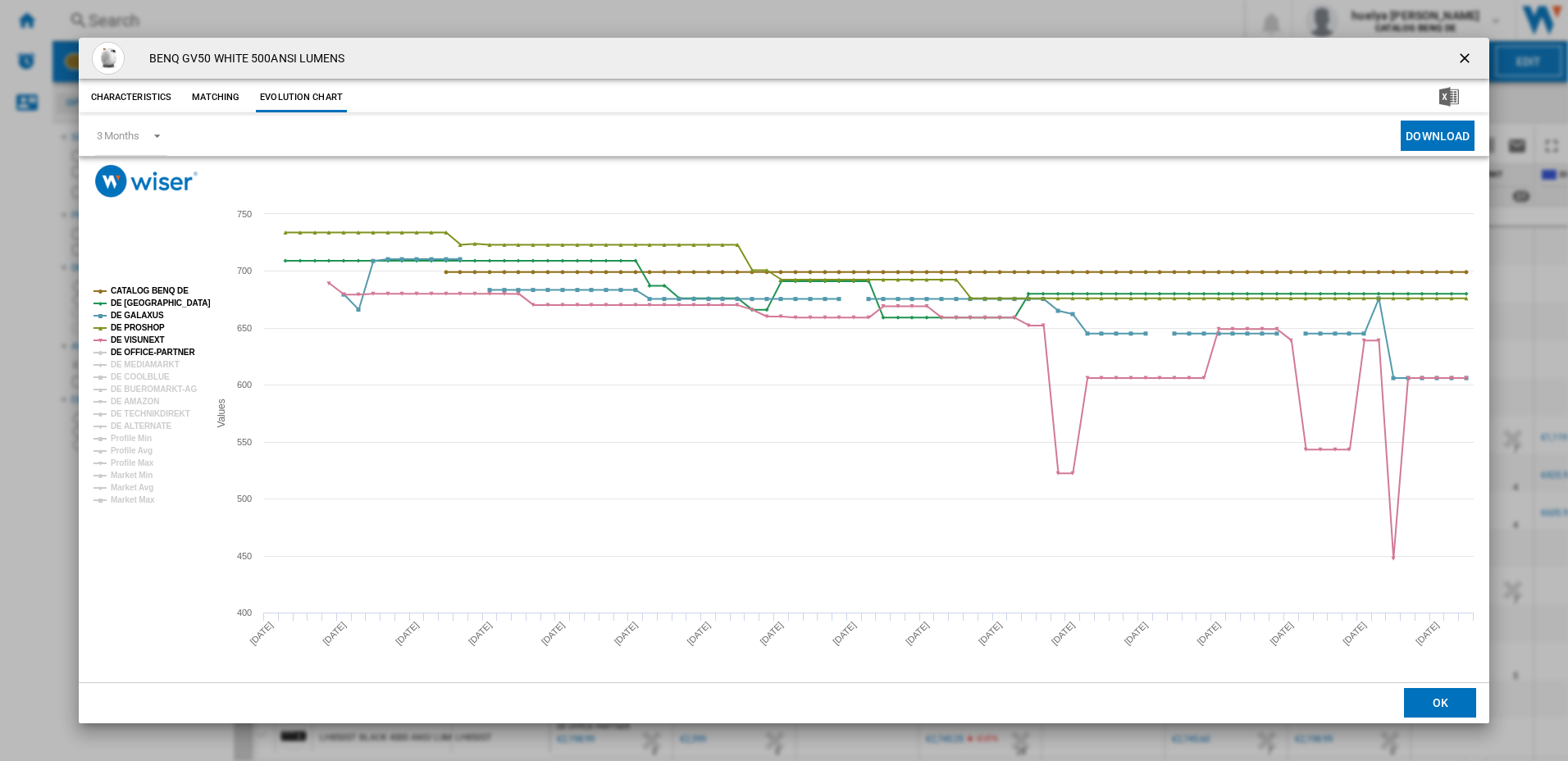
click at [136, 355] on tspan "DE OFFICE-PARTNER" at bounding box center [152, 352] width 84 height 9
click at [141, 376] on tspan "DE COOLBLUE" at bounding box center [139, 376] width 59 height 9
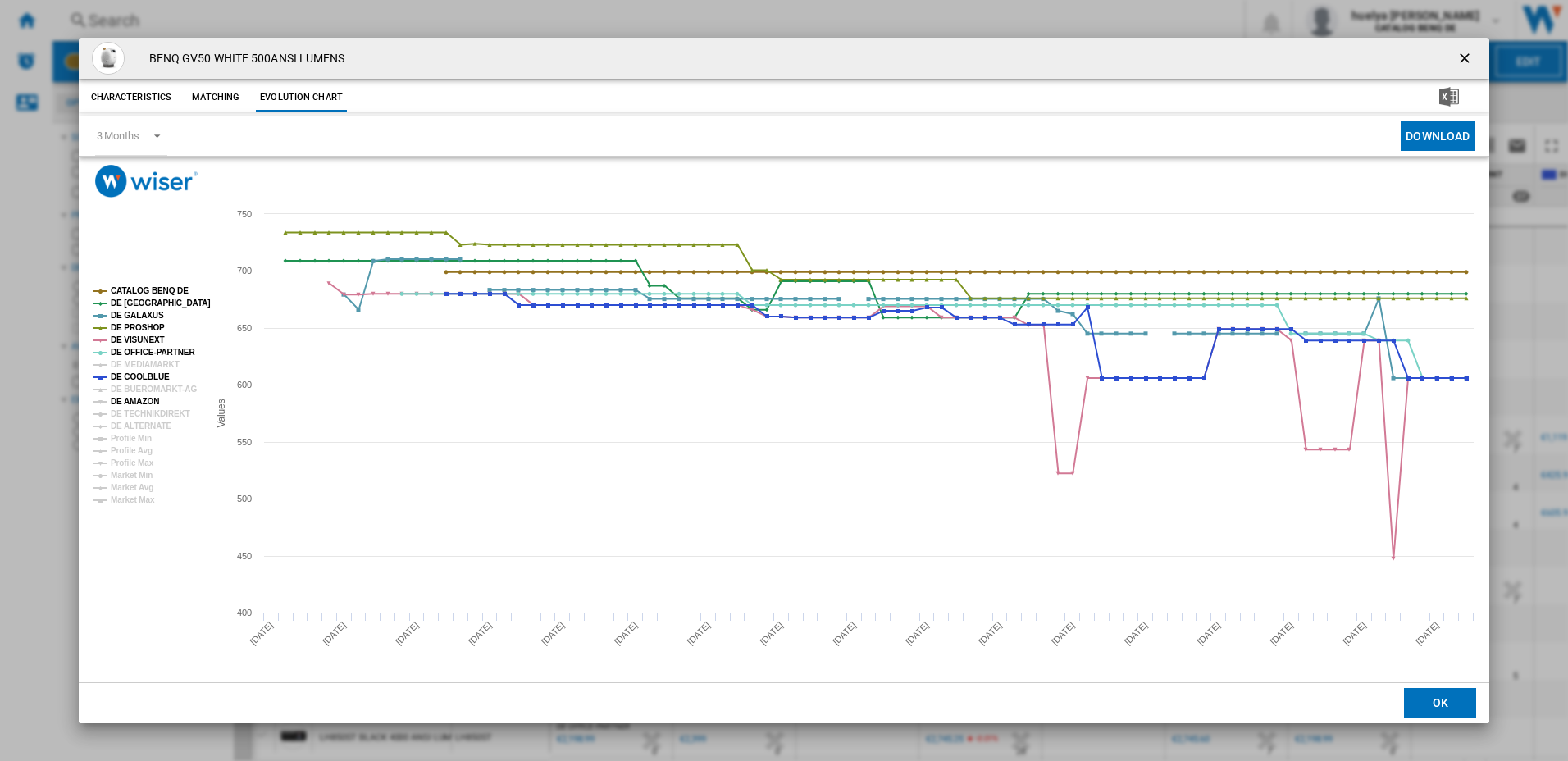
click at [141, 397] on tspan "DE AMAZON" at bounding box center [134, 402] width 48 height 9
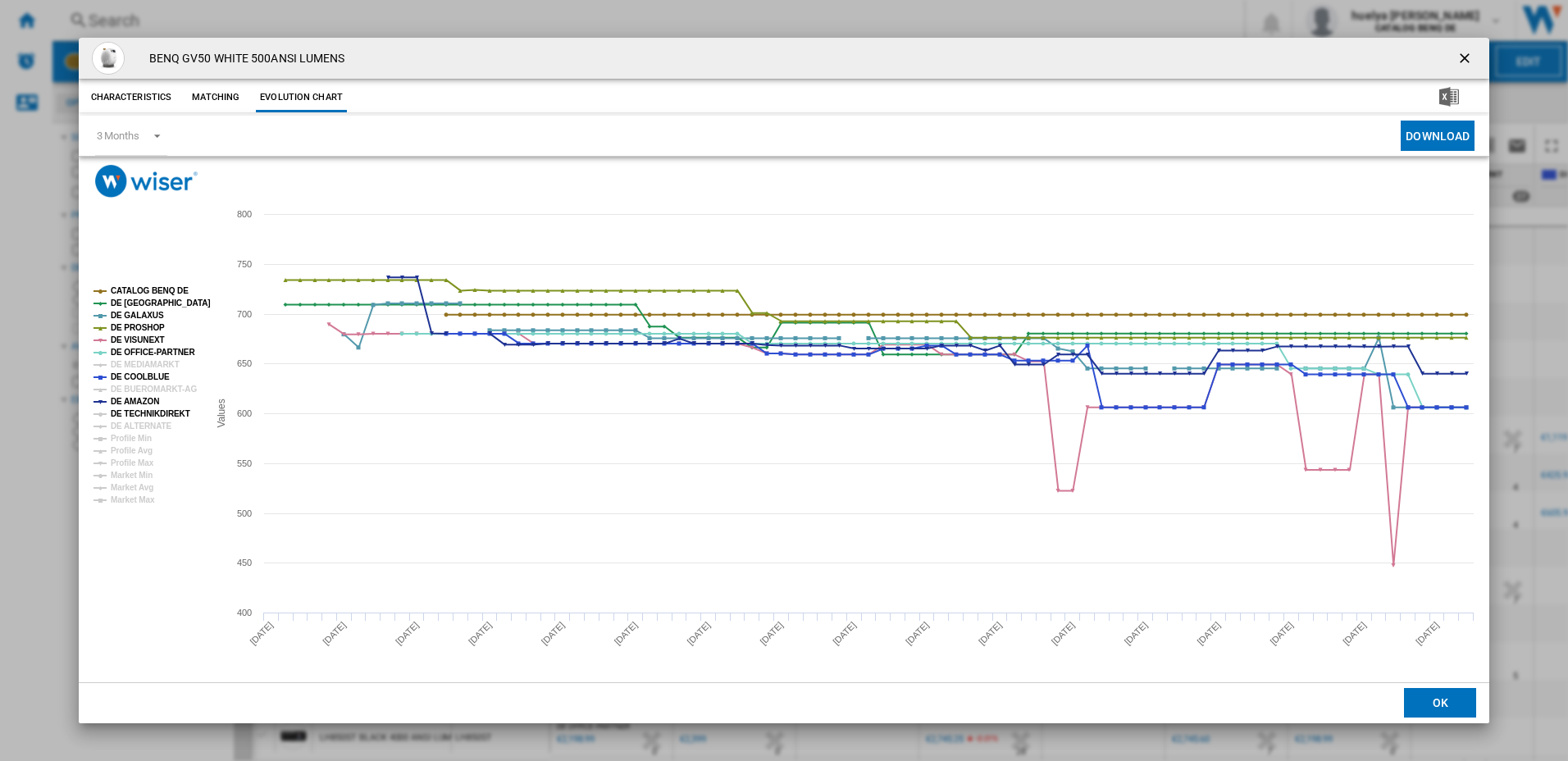
click at [151, 417] on tspan "DE TECHNIKDIREKT" at bounding box center [150, 414] width 80 height 9
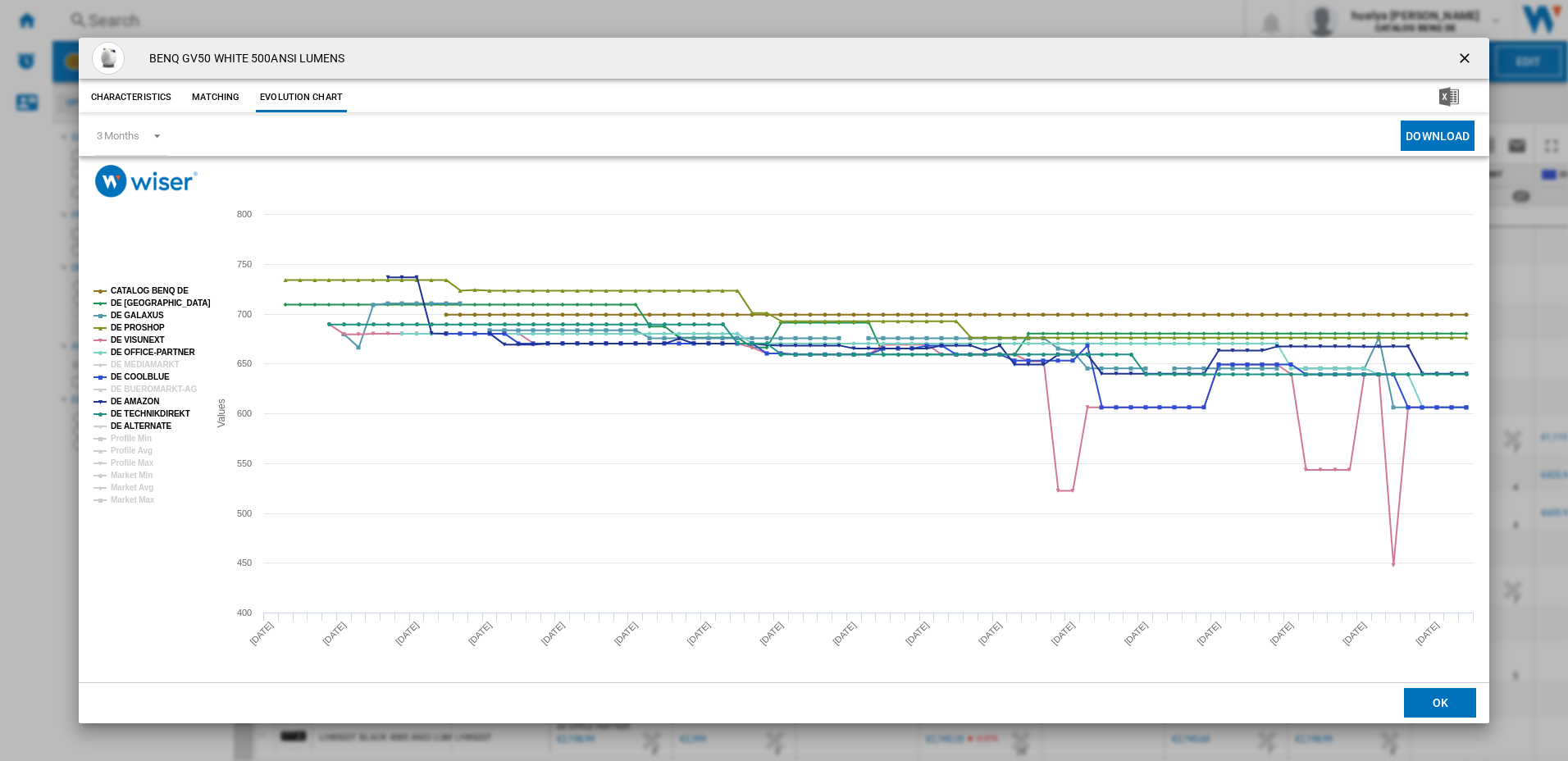
click at [153, 428] on tspan "DE ALTERNATE" at bounding box center [141, 426] width 62 height 9
click at [154, 283] on rect "Product popup" at bounding box center [144, 395] width 115 height 231
click at [127, 292] on tspan "CATALOG BENQ DE" at bounding box center [149, 290] width 78 height 9
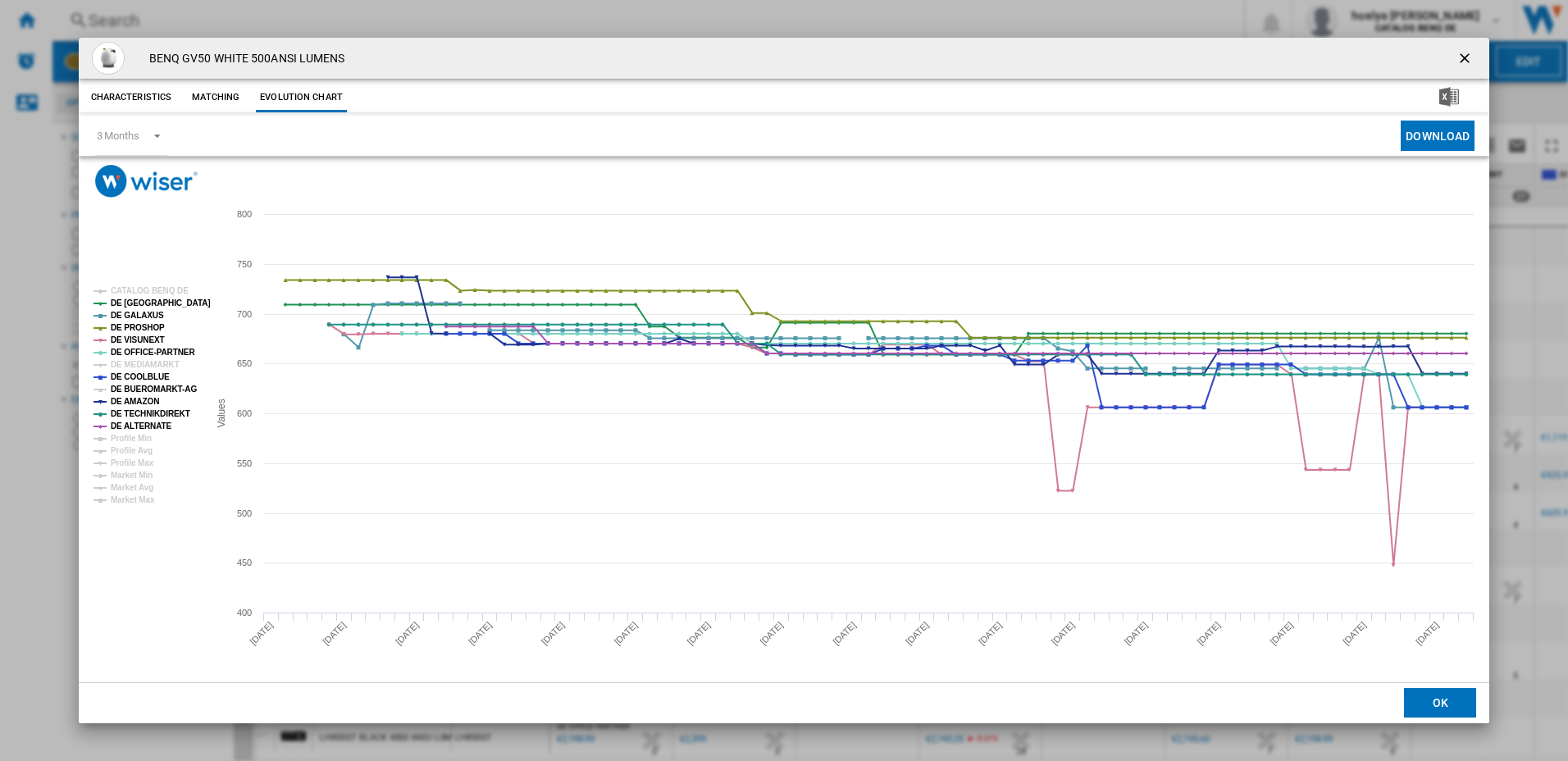
click at [161, 385] on tspan "DE BUEROMARKT-AG" at bounding box center [153, 389] width 86 height 9
click at [152, 360] on tspan "DE MEDIAMARKT" at bounding box center [145, 365] width 69 height 9
click at [1462, 62] on ng-md-icon "getI18NText('BUTTONS.CLOSE_DIALOG')" at bounding box center [1466, 60] width 20 height 20
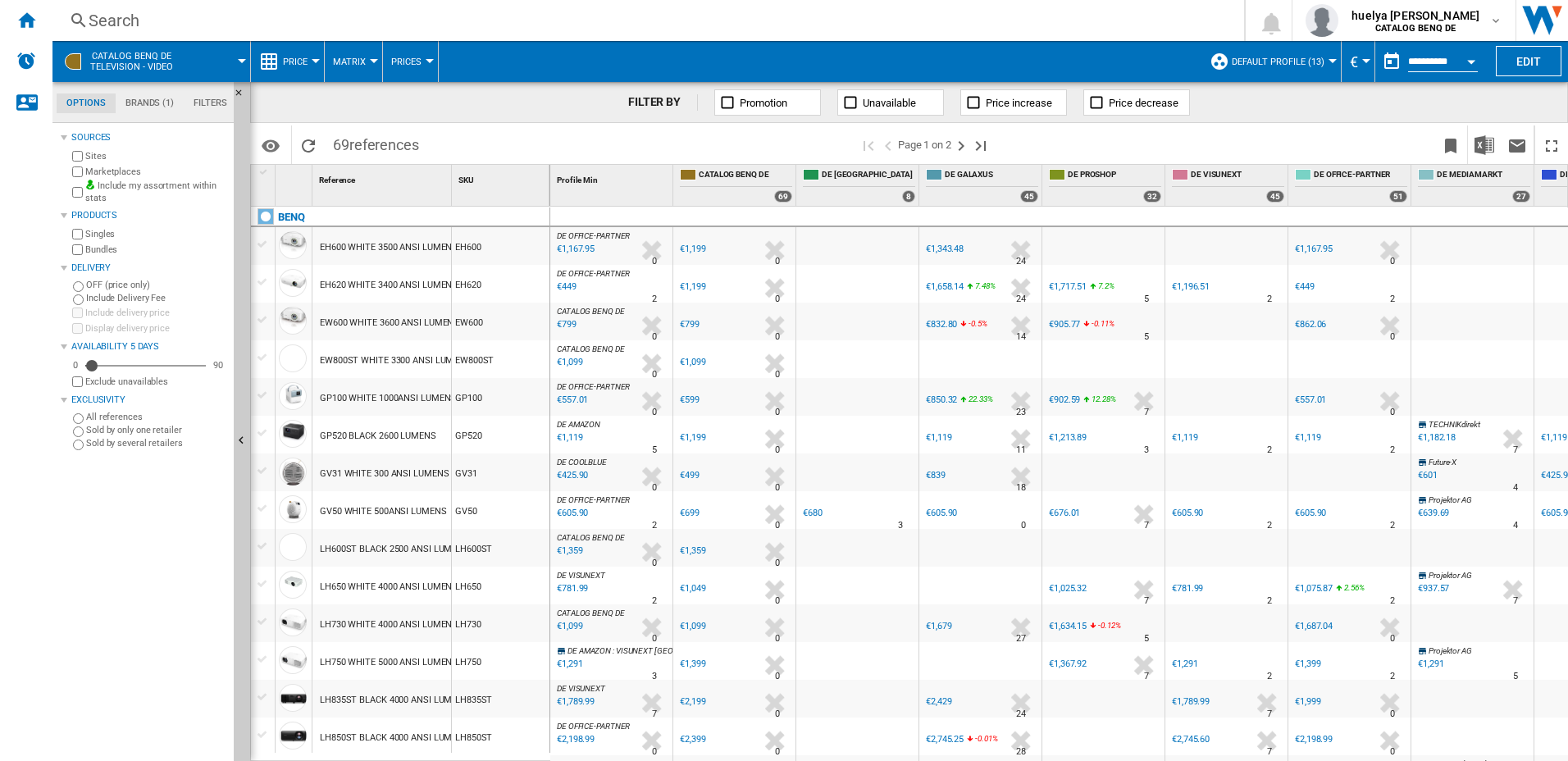
click at [124, 572] on div "Sources Sites Marketplaces Include my assortment within stats Products Singles …" at bounding box center [144, 443] width 166 height 634
click at [511, 545] on div "LH600ST" at bounding box center [500, 548] width 98 height 38
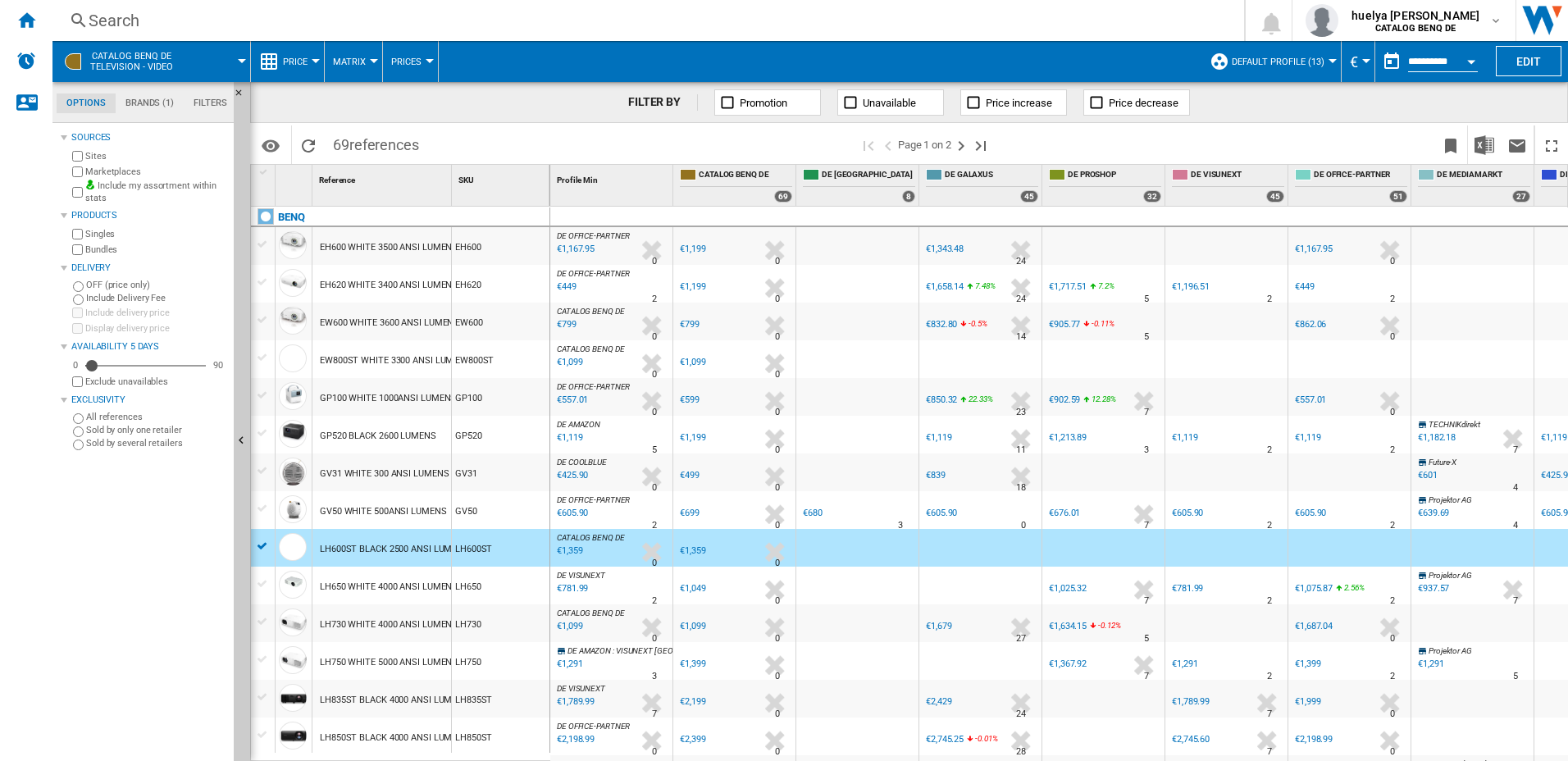
click at [514, 133] on span at bounding box center [642, 145] width 432 height 39
click at [261, 547] on div at bounding box center [262, 546] width 17 height 14
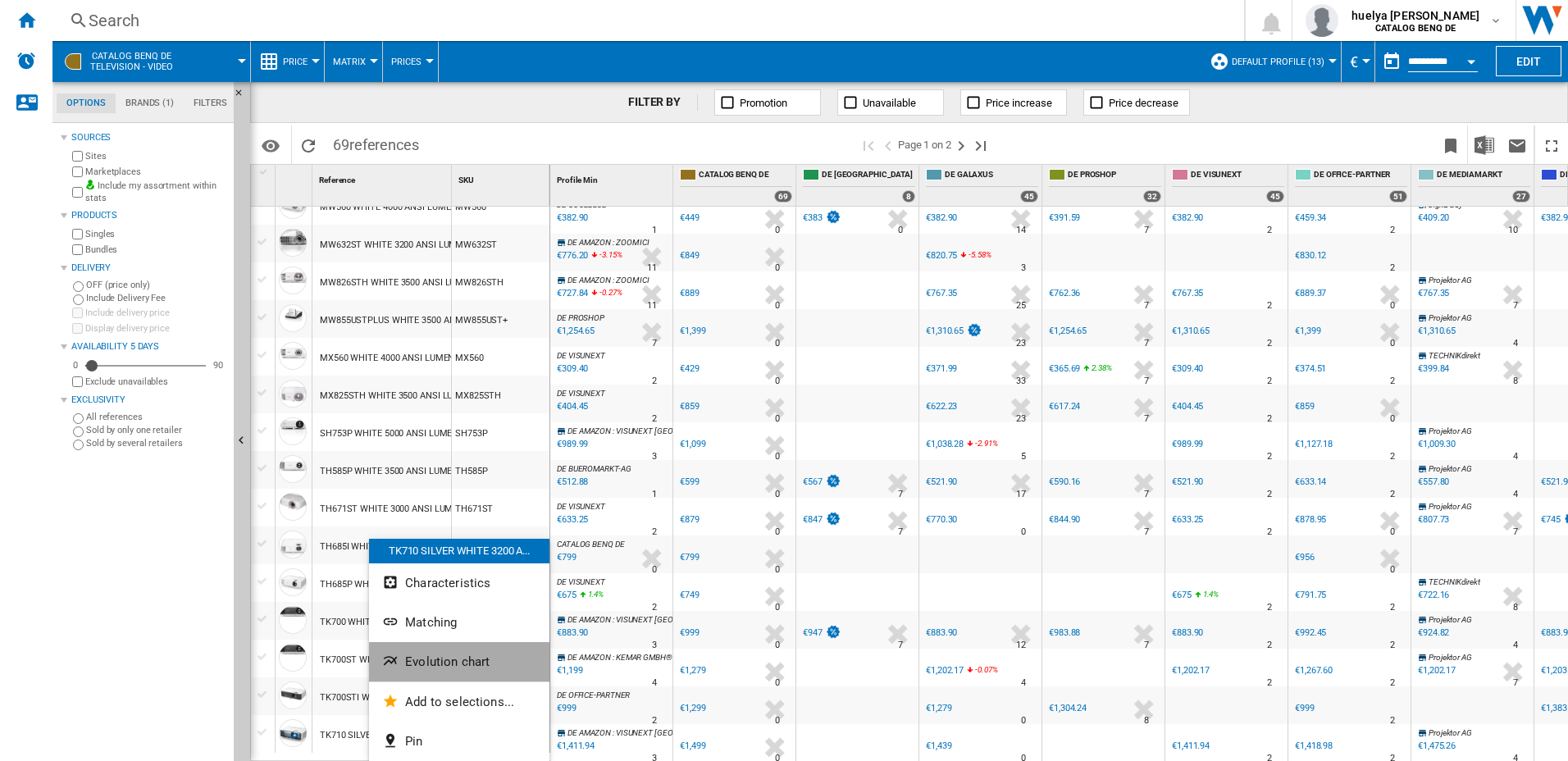
click at [450, 661] on span "Evolution chart" at bounding box center [447, 661] width 84 height 14
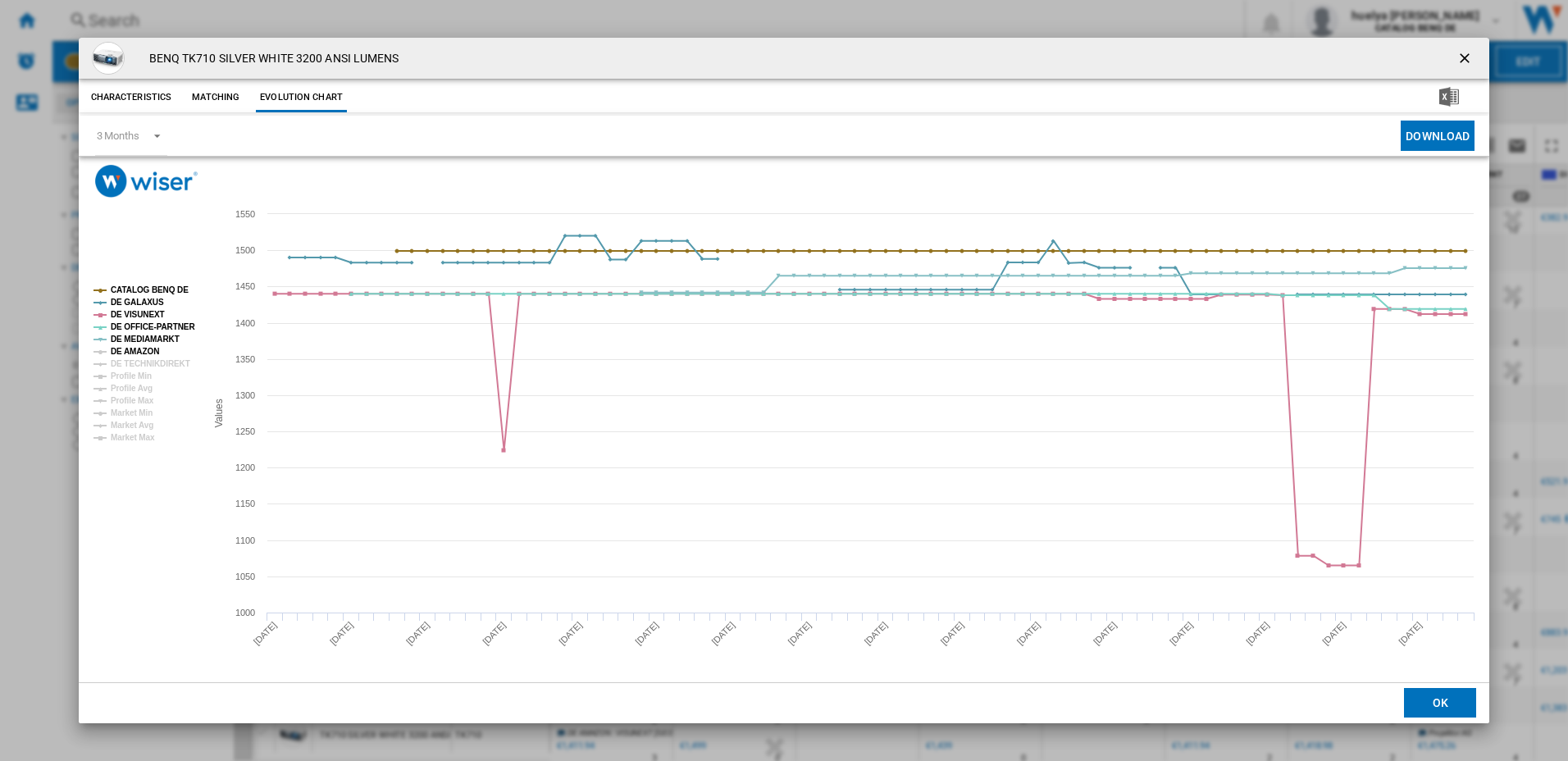
click at [140, 352] on tspan "DE AMAZON" at bounding box center [134, 351] width 48 height 9
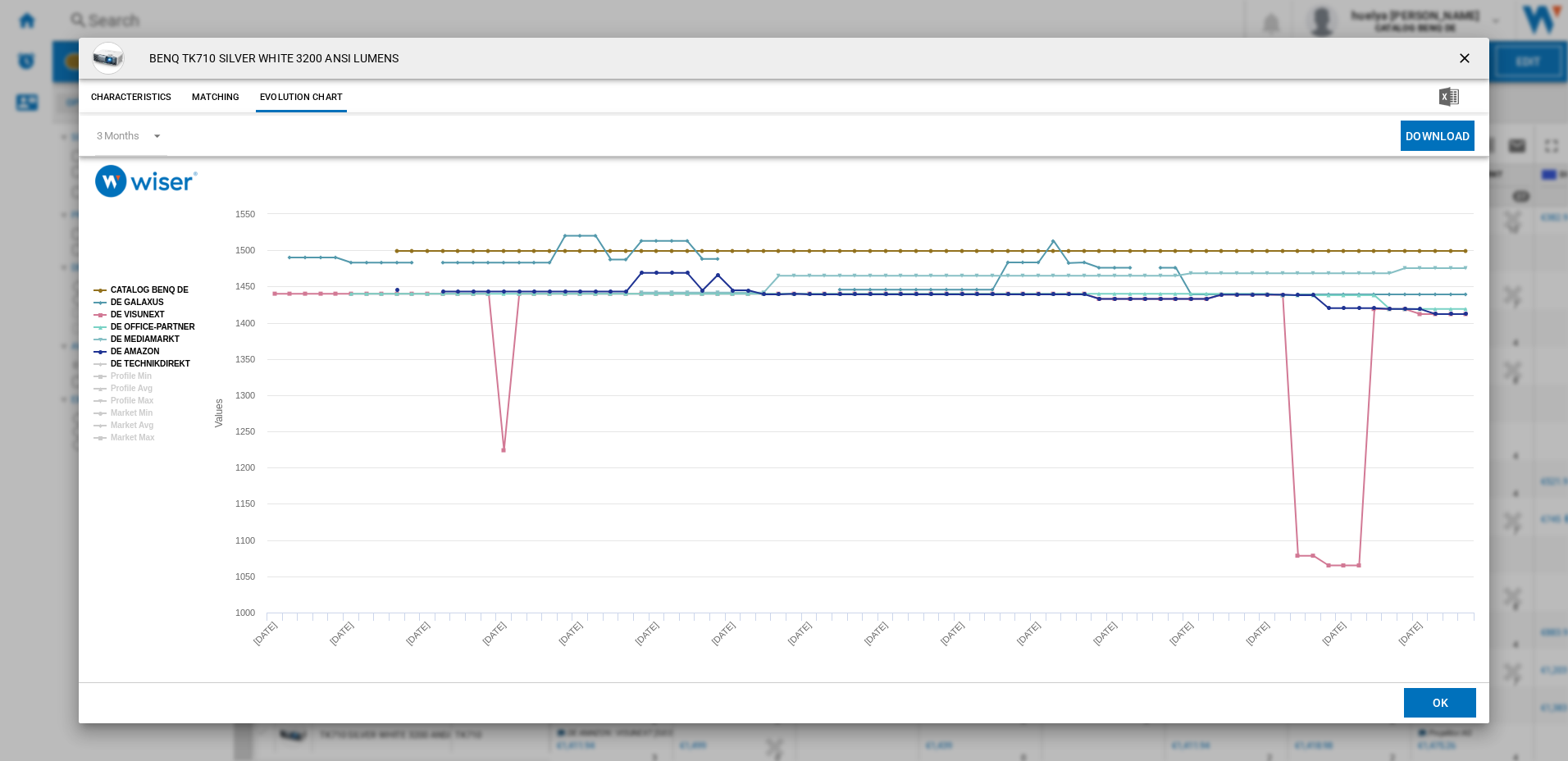
click at [144, 363] on tspan "DE TECHNIKDIREKT" at bounding box center [150, 364] width 80 height 9
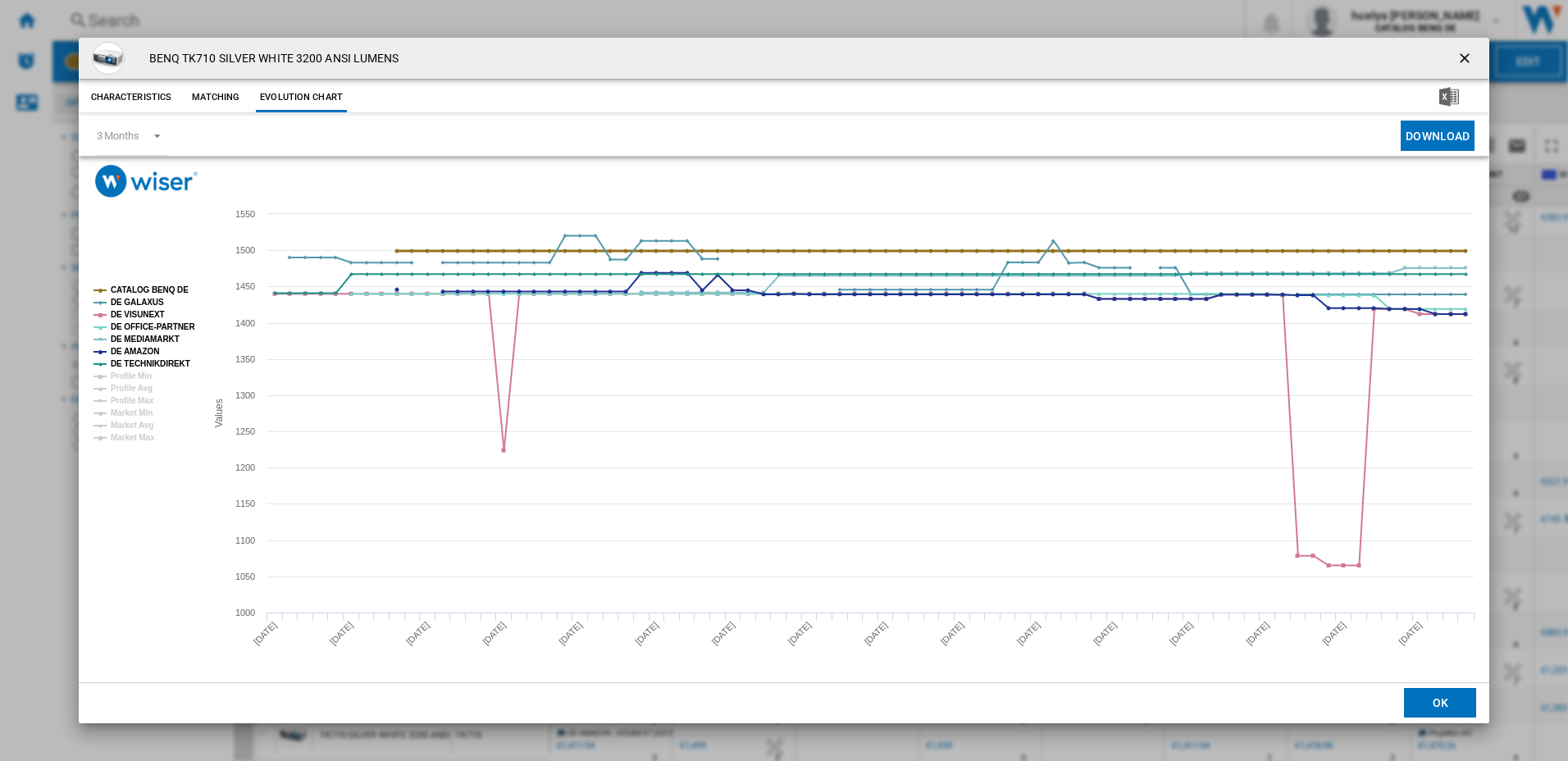
click at [170, 290] on tspan "CATALOG BENQ DE" at bounding box center [149, 290] width 78 height 9
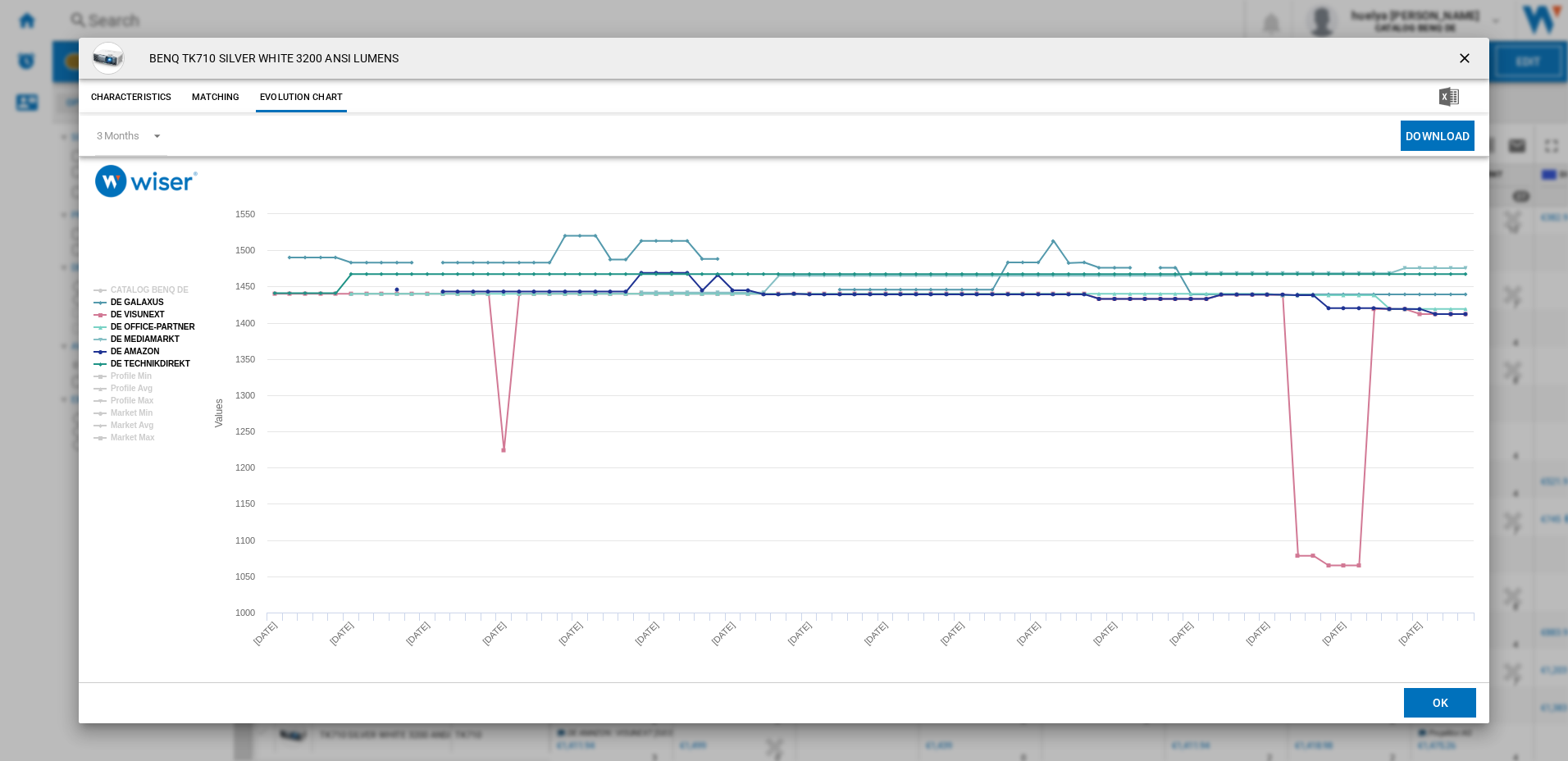
click at [170, 290] on tspan "CATALOG BENQ DE" at bounding box center [149, 290] width 78 height 9
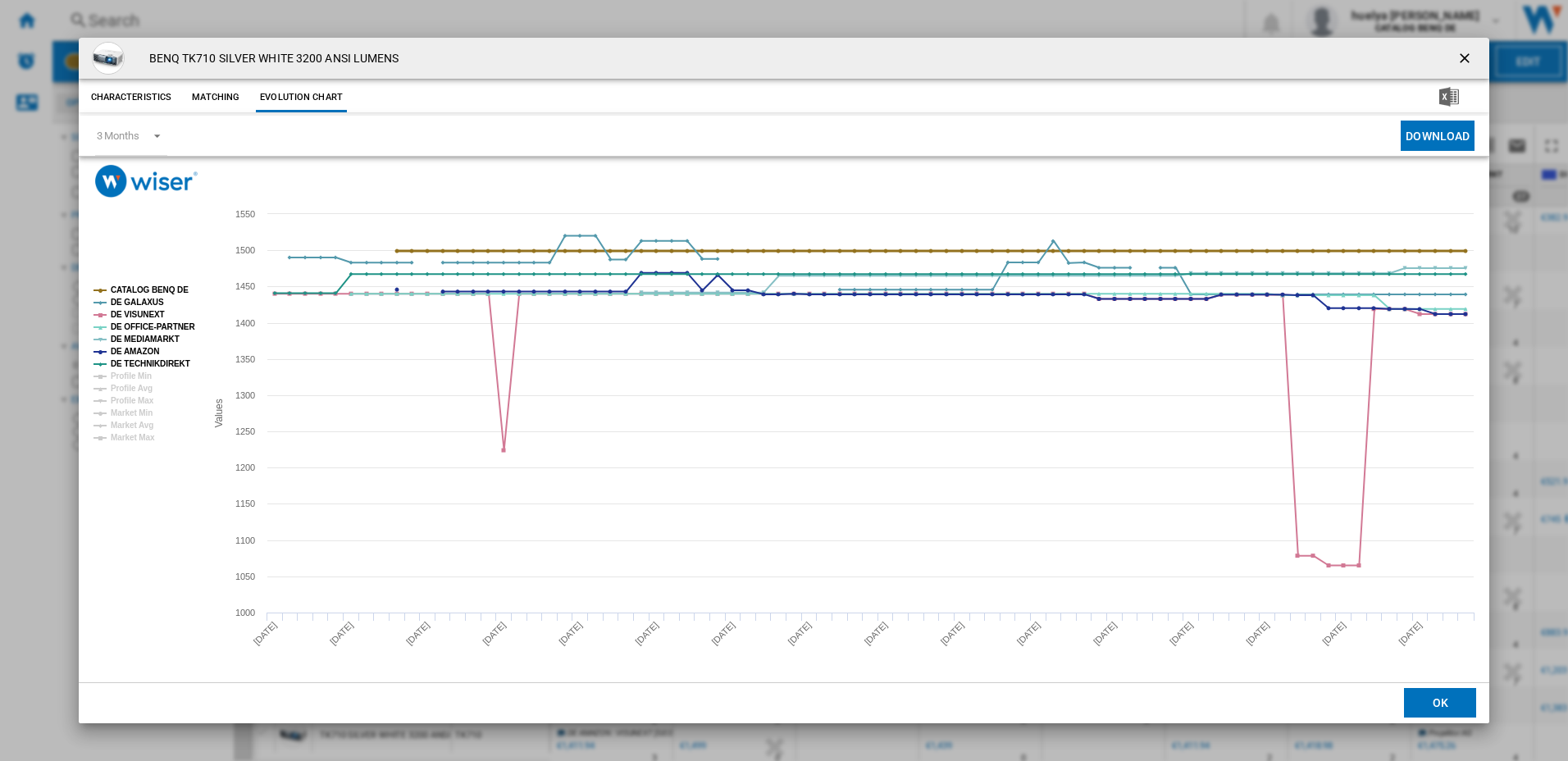
click at [144, 288] on tspan "CATALOG BENQ DE" at bounding box center [149, 290] width 78 height 9
